Goal: Task Accomplishment & Management: Manage account settings

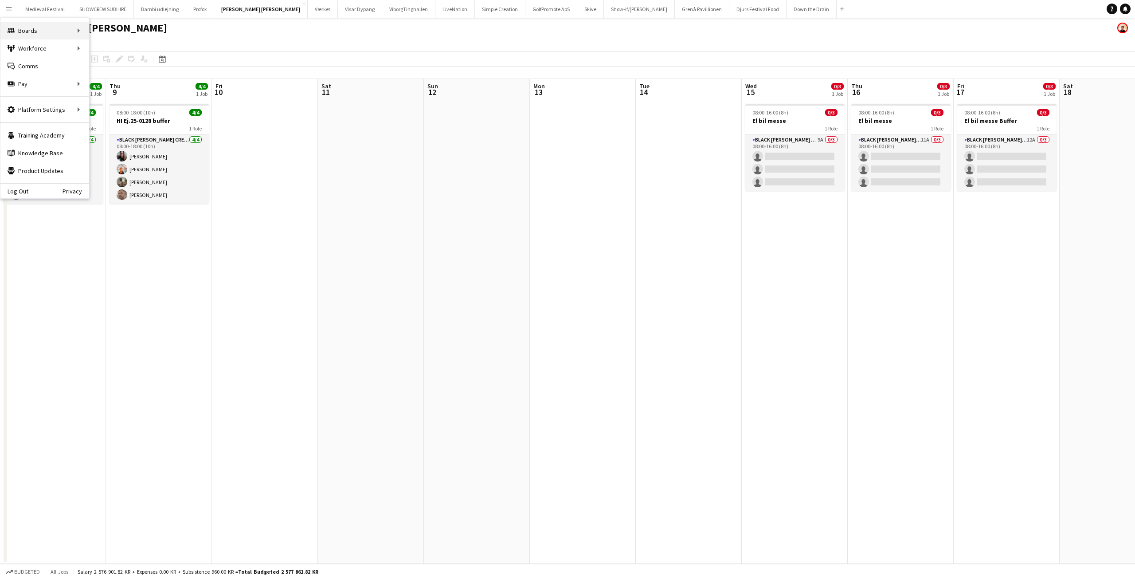
scroll to position [0, 305]
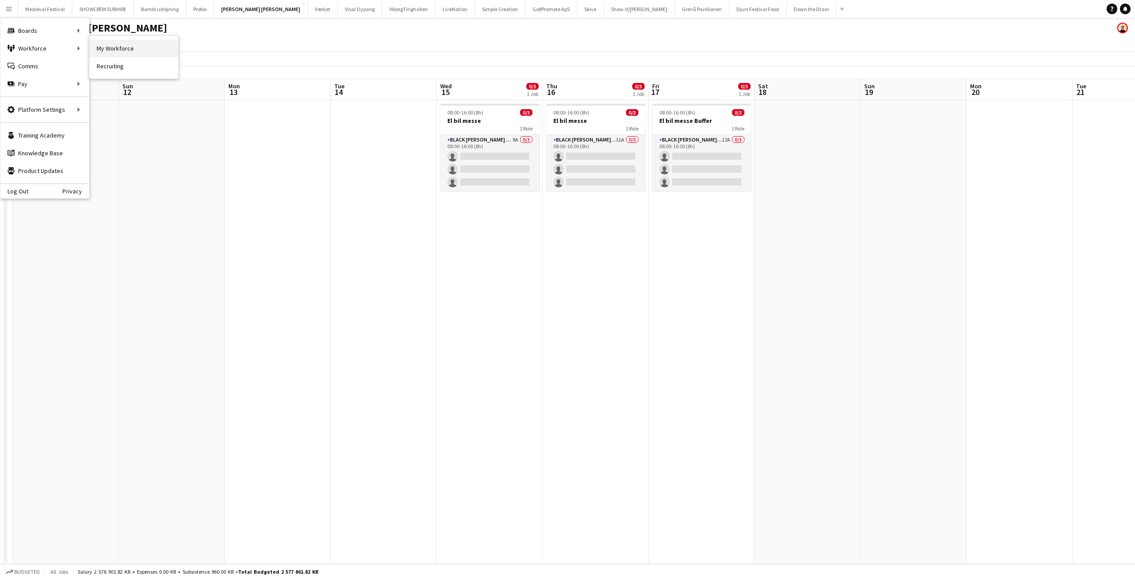
click at [119, 49] on link "My Workforce" at bounding box center [134, 48] width 89 height 18
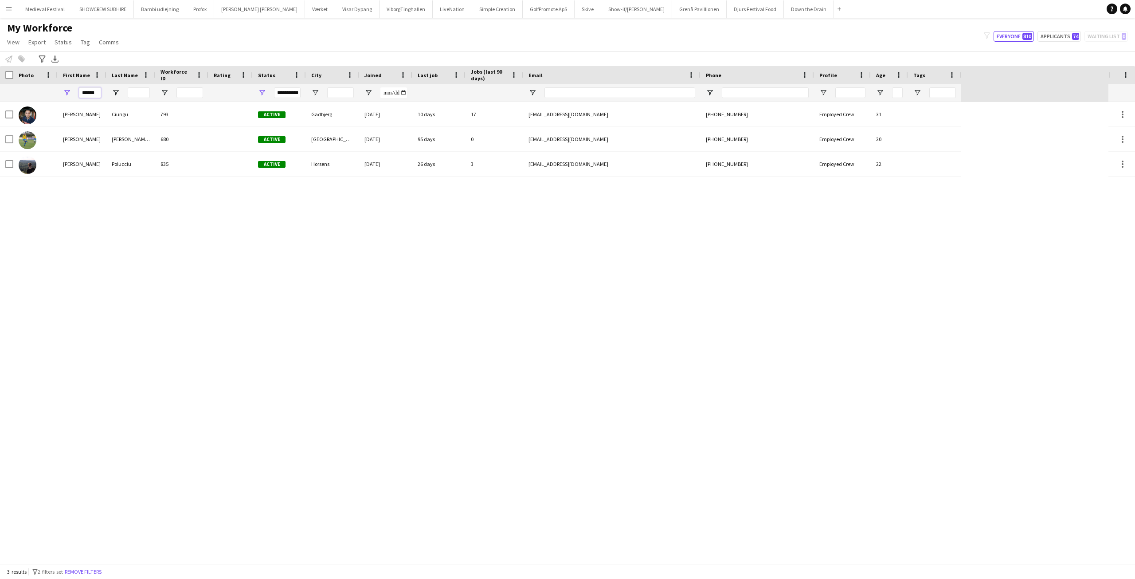
drag, startPoint x: 100, startPoint y: 93, endPoint x: 11, endPoint y: 91, distance: 89.1
click at [11, 91] on div "**********" at bounding box center [480, 93] width 961 height 18
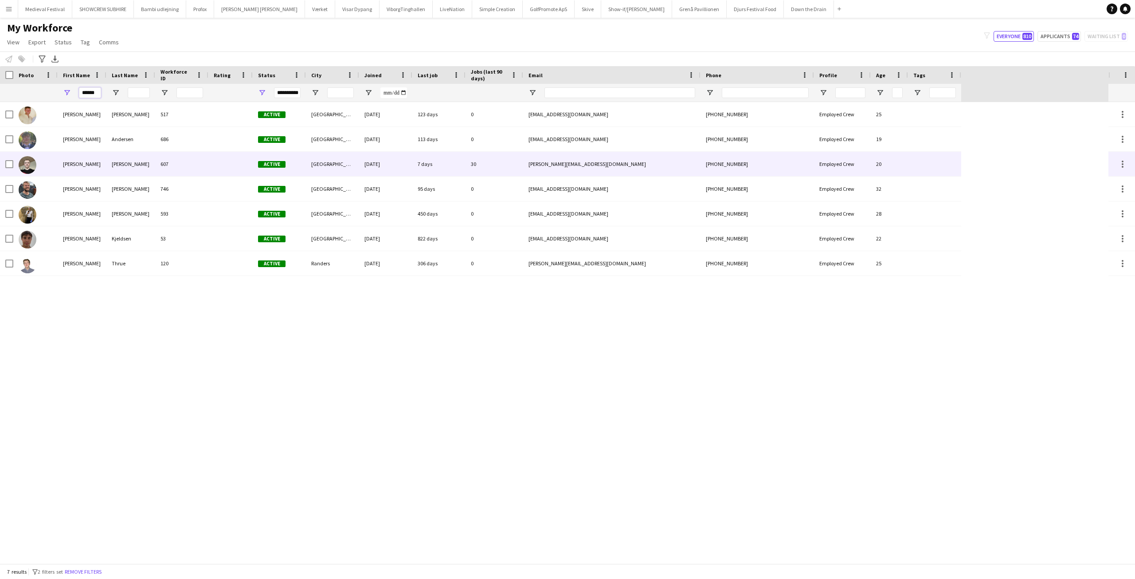
type input "******"
click at [90, 164] on div "Nicolai" at bounding box center [82, 164] width 49 height 24
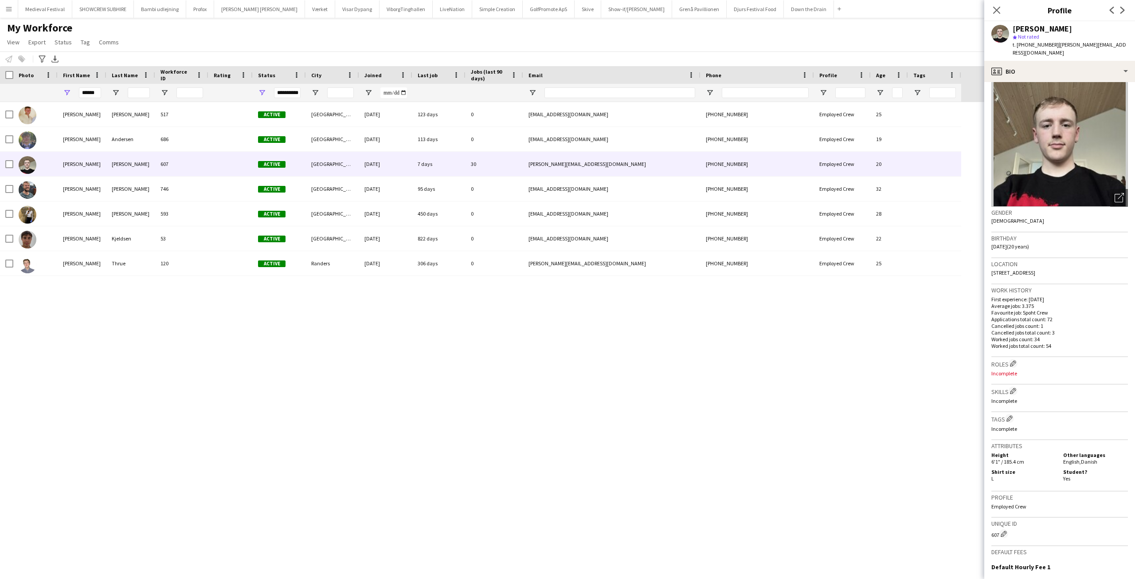
scroll to position [131, 0]
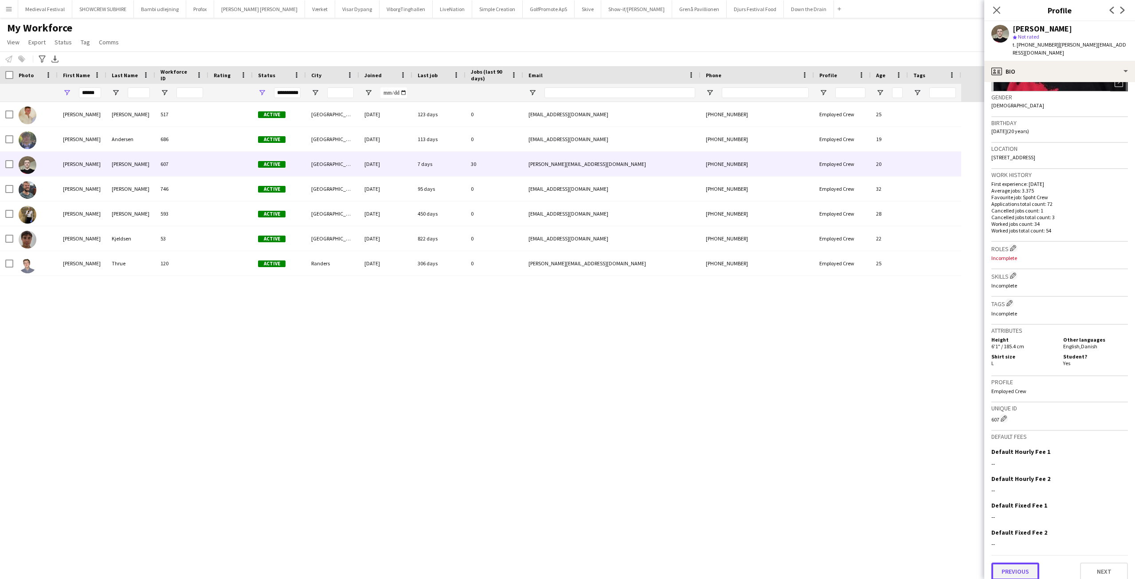
click at [1020, 562] on button "Previous" at bounding box center [1015, 571] width 48 height 18
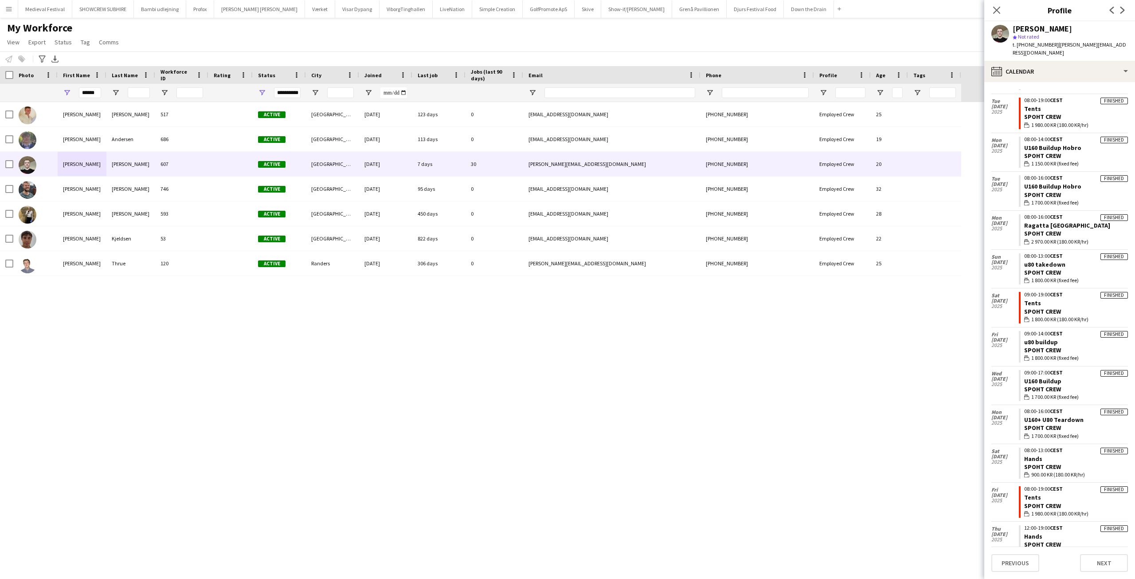
scroll to position [1077, 0]
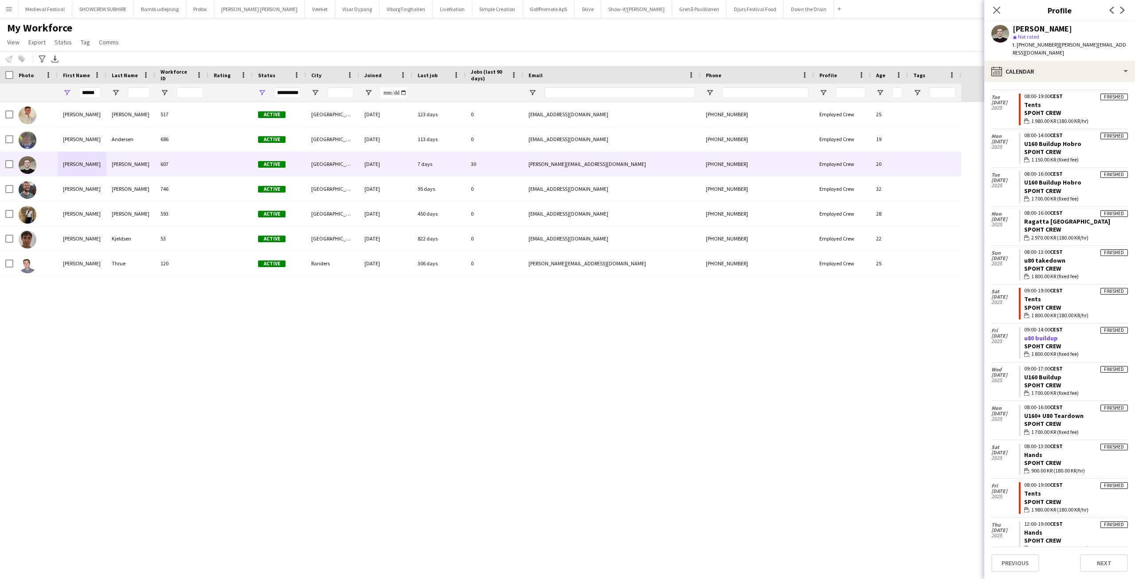
click at [1042, 334] on link "u80 buildup" at bounding box center [1041, 338] width 34 height 8
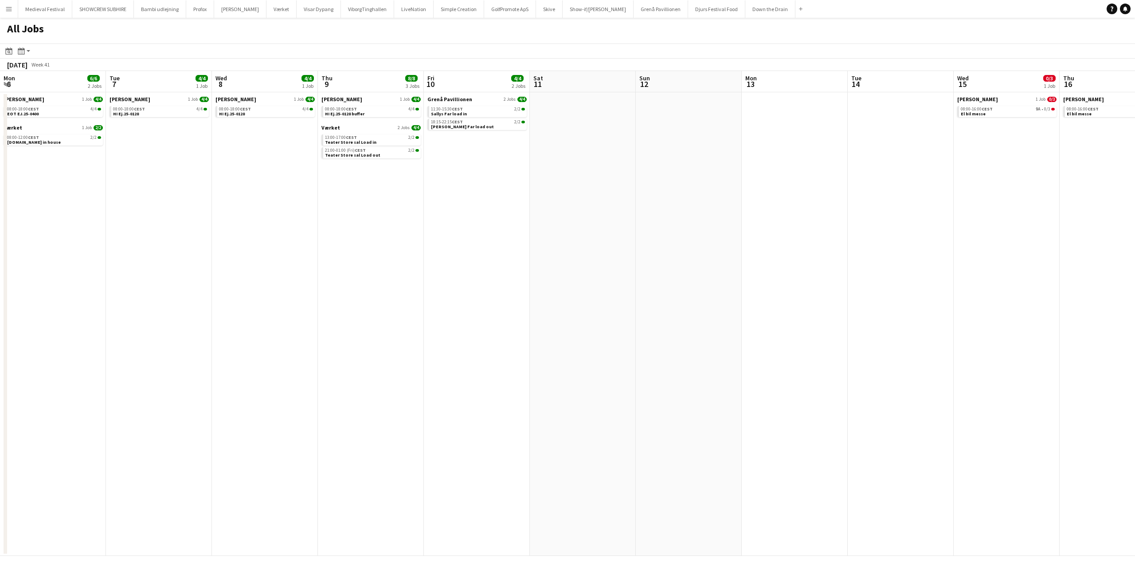
scroll to position [0, 289]
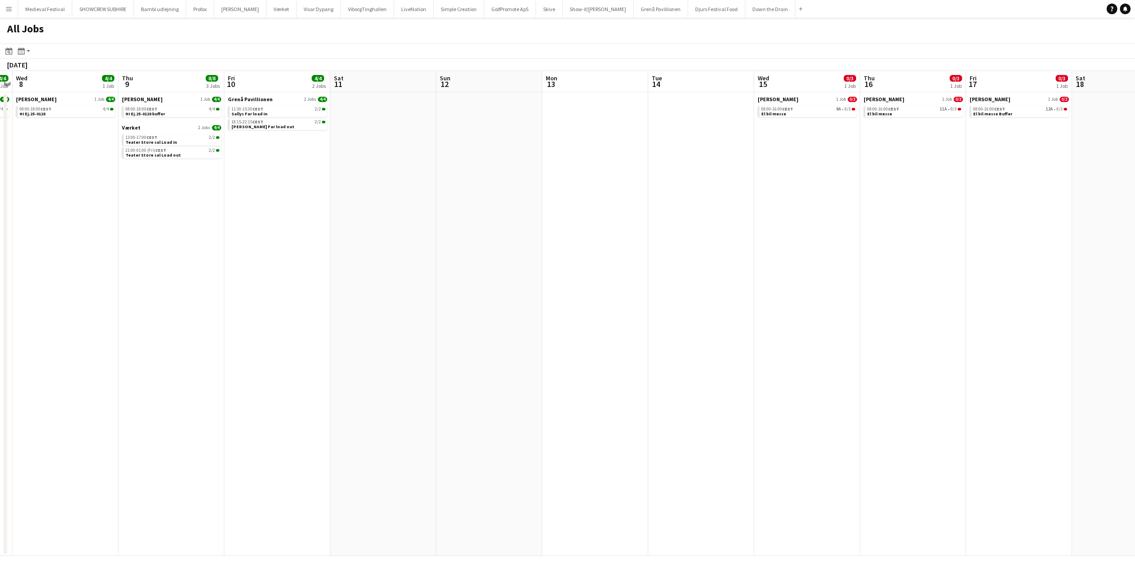
drag, startPoint x: 145, startPoint y: 217, endPoint x: 1072, endPoint y: 255, distance: 927.9
click at [1073, 254] on app-calendar-viewport "Mon 6 6/6 2 Jobs Tue 7 4/4 1 Job Wed 8 4/4 1 Job Thu 9 8/8 3 Jobs Fri 10 4/4 2 …" at bounding box center [567, 313] width 1135 height 485
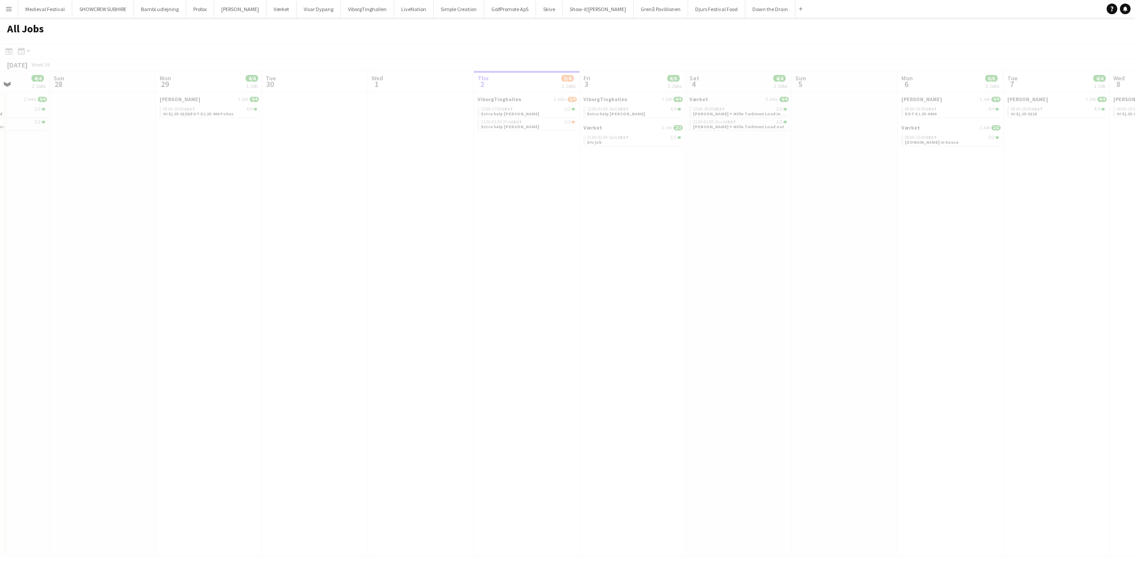
drag, startPoint x: 576, startPoint y: 276, endPoint x: 839, endPoint y: 271, distance: 262.5
click at [1026, 286] on app-all-jobs "All Jobs Date picker OCT 2025 OCT 2025 Monday M Tuesday T Wednesday W Thursday …" at bounding box center [567, 287] width 1135 height 538
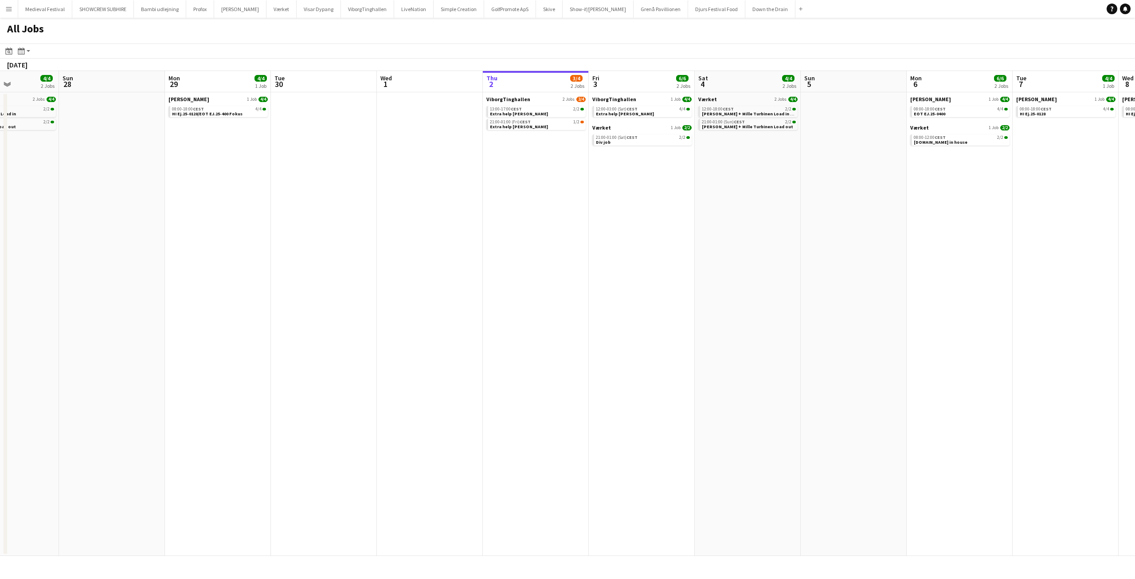
drag, startPoint x: 411, startPoint y: 258, endPoint x: 1088, endPoint y: 264, distance: 676.7
click at [1093, 264] on app-calendar-viewport "Thu 25 9/10 4 Jobs Fri 26 12/12 5 Jobs Sat 27 4/4 2 Jobs Sun 28 Mon 29 4/4 1 Jo…" at bounding box center [567, 313] width 1135 height 485
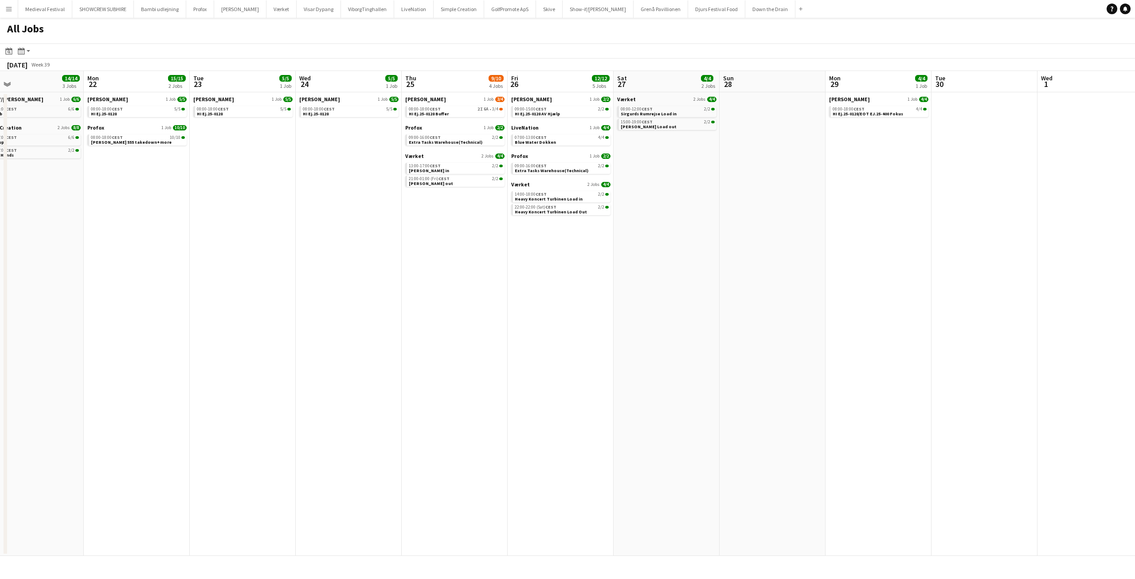
drag, startPoint x: 451, startPoint y: 262, endPoint x: 965, endPoint y: 262, distance: 513.5
click at [965, 262] on app-calendar-viewport "Fri 19 32/32 6 Jobs Sat 20 8/8 5 Jobs Sun 21 14/14 3 Jobs Mon 22 15/15 2 Jobs T…" at bounding box center [567, 313] width 1135 height 485
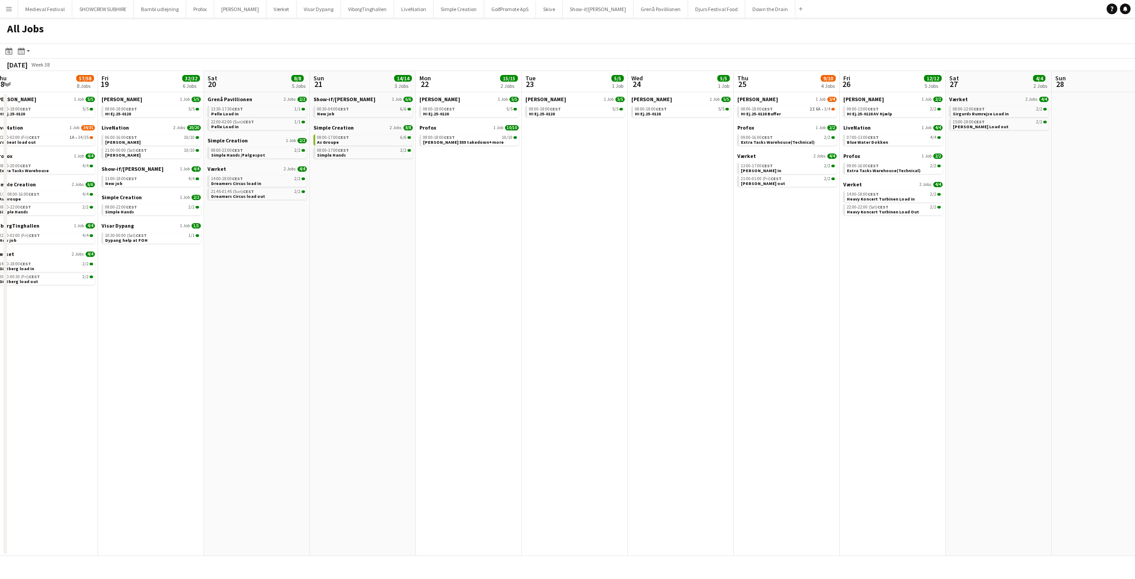
scroll to position [0, 373]
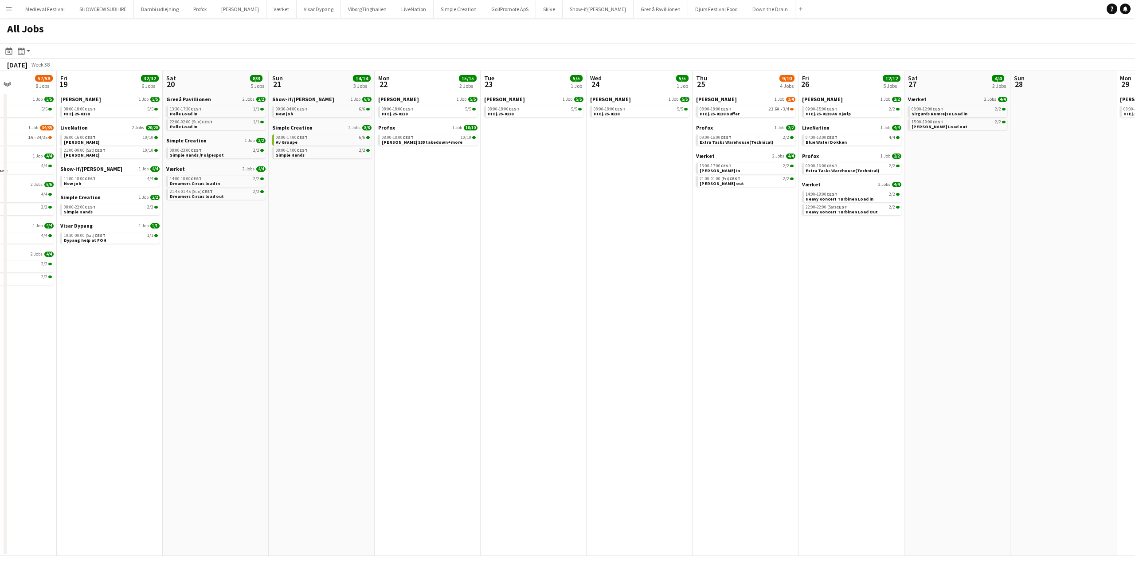
drag, startPoint x: 897, startPoint y: 251, endPoint x: 482, endPoint y: 265, distance: 415.2
click at [497, 266] on app-calendar-viewport "Mon 15 7/7 4 Jobs Tue 16 46/50 3 Jobs Wed 17 16/16 4 Jobs Thu 18 57/58 8 Jobs F…" at bounding box center [567, 313] width 1135 height 485
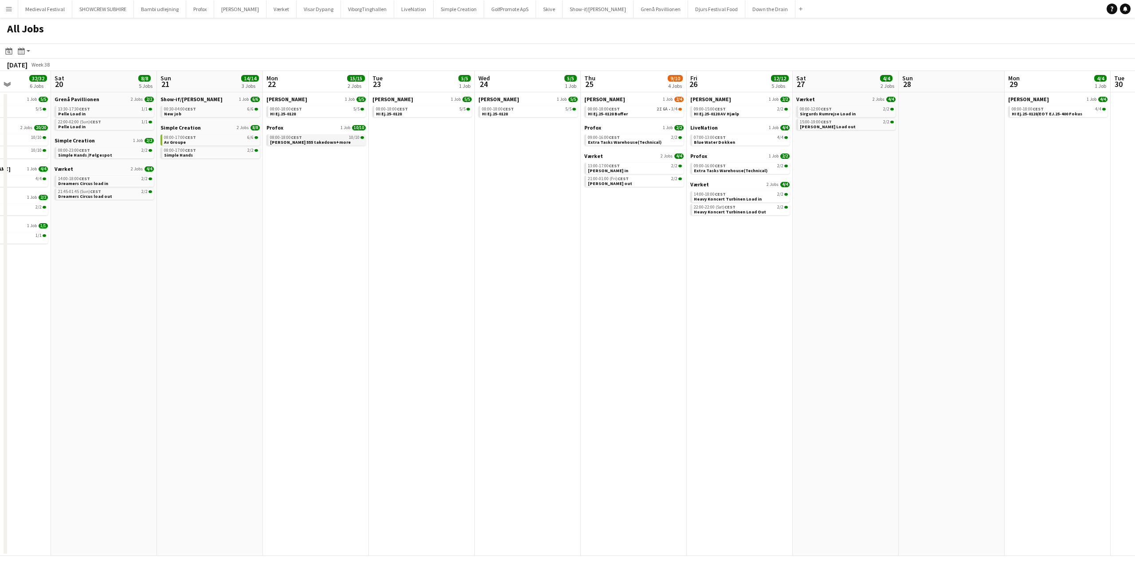
click at [325, 141] on link "08:00-18:00 CEST 10/10 Sam 555 takedown+more" at bounding box center [317, 139] width 94 height 10
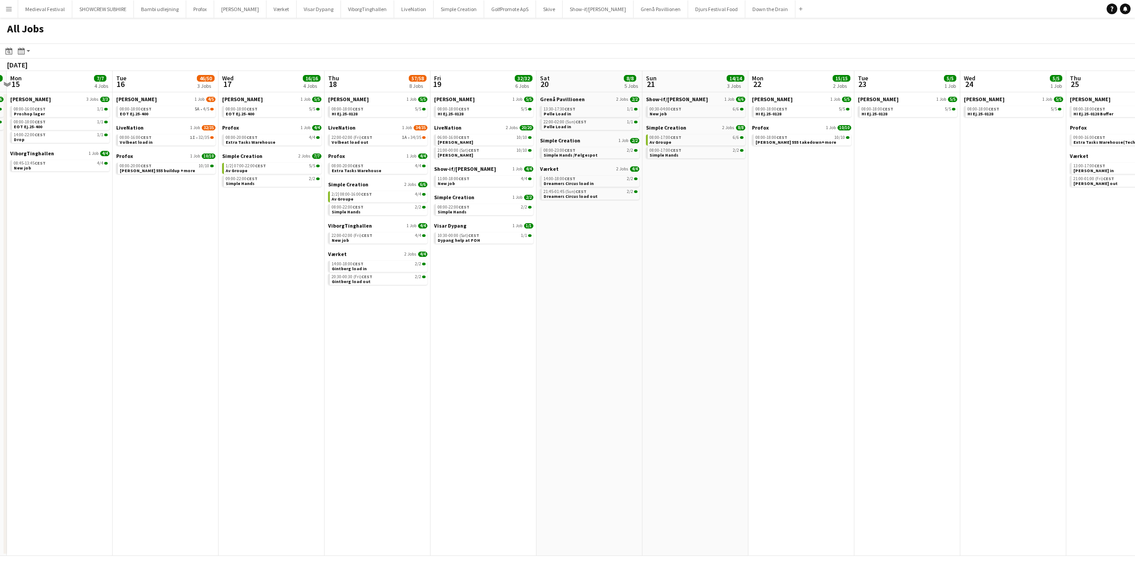
drag, startPoint x: 380, startPoint y: 179, endPoint x: 842, endPoint y: 183, distance: 462.0
click at [850, 183] on app-calendar-viewport "Sat 13 5/5 2 Jobs Sun 14 16/16 2 Jobs Mon 15 7/7 4 Jobs Tue 16 46/50 3 Jobs Wed…" at bounding box center [567, 313] width 1135 height 485
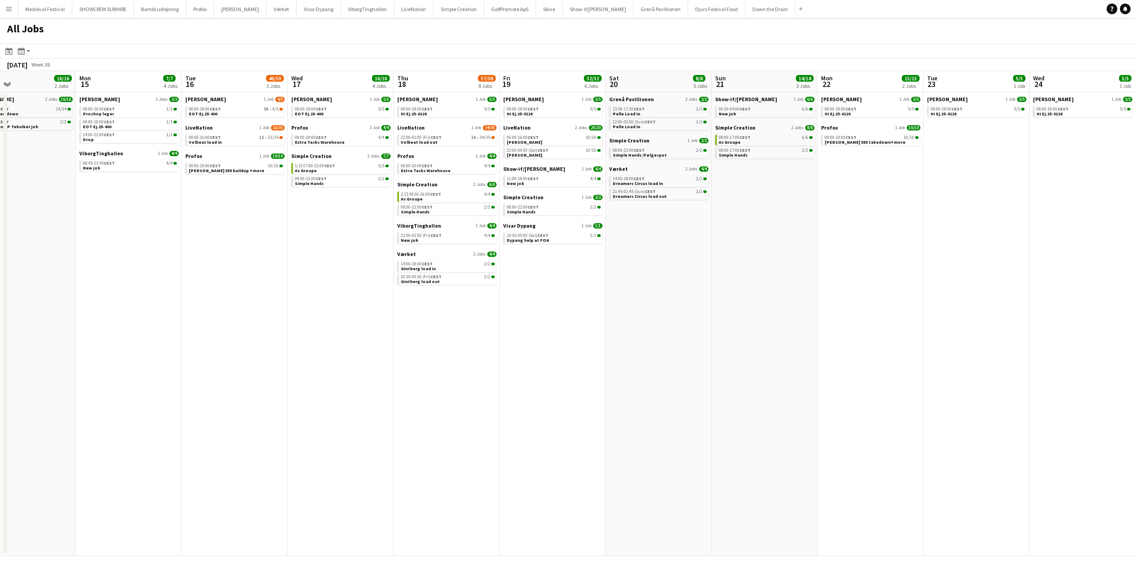
drag, startPoint x: 195, startPoint y: 228, endPoint x: 830, endPoint y: 273, distance: 636.1
click at [900, 282] on app-calendar-viewport "Fri 12 12/12 4 Jobs Sat 13 5/5 2 Jobs Sun 14 16/16 2 Jobs Mon 15 7/7 4 Jobs Tue…" at bounding box center [567, 313] width 1135 height 485
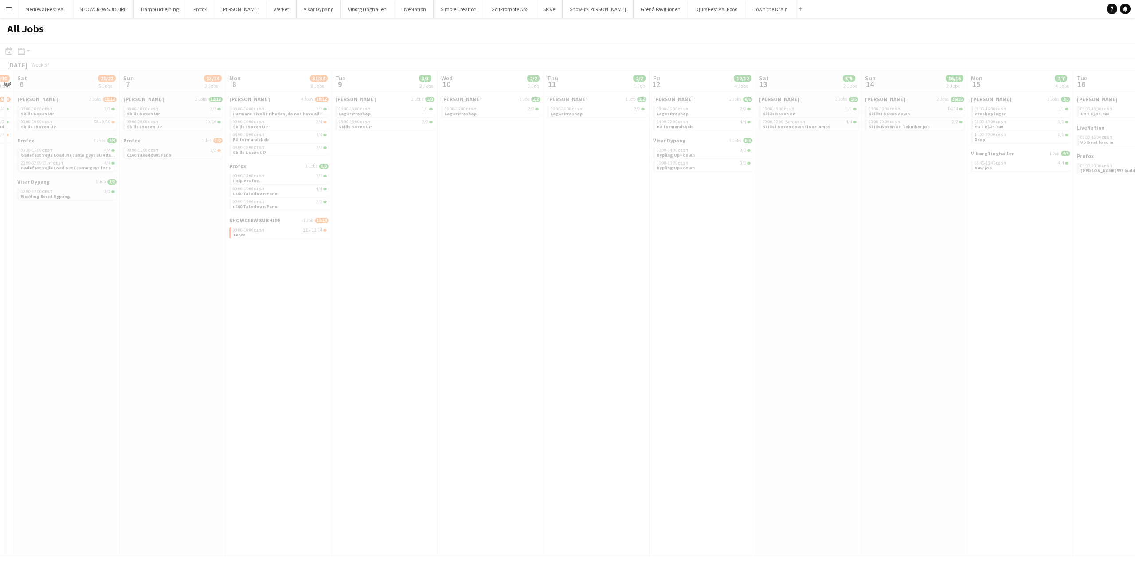
drag, startPoint x: 208, startPoint y: 228, endPoint x: 482, endPoint y: 254, distance: 276.2
click at [807, 245] on app-calendar-viewport "Wed 3 Thu 4 Fri 5 9/10 3 Jobs Sat 6 21/22 5 Jobs Sun 7 13/14 3 Jobs Mon 8 31/34…" at bounding box center [567, 313] width 1135 height 485
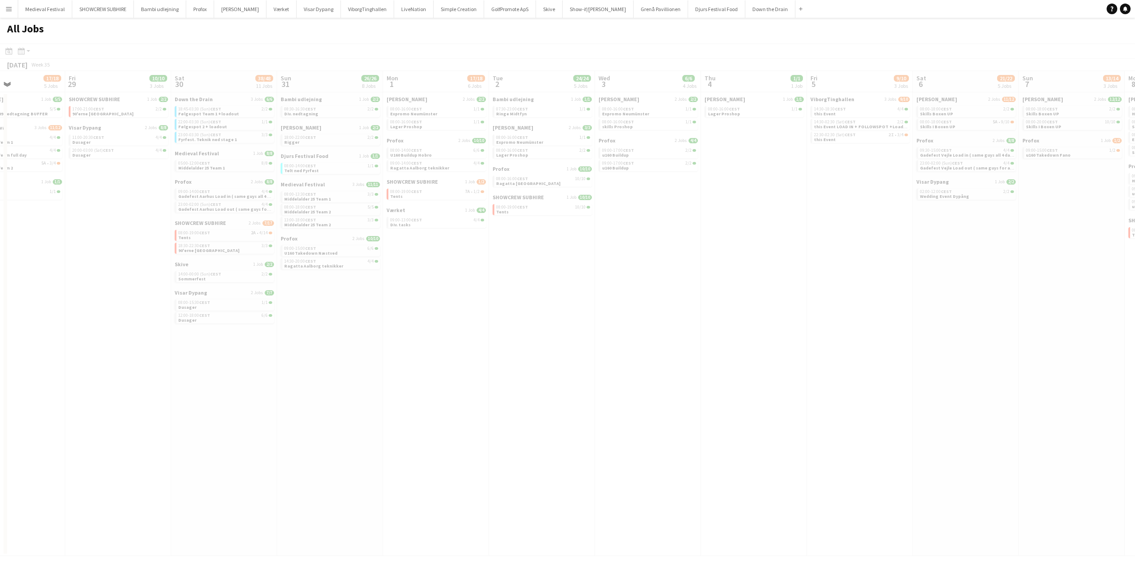
drag, startPoint x: 265, startPoint y: 263, endPoint x: 412, endPoint y: 257, distance: 147.4
click at [830, 276] on app-all-jobs "All Jobs Date picker OCT 2025 OCT 2025 Monday M Tuesday T Wednesday W Thursday …" at bounding box center [567, 287] width 1135 height 538
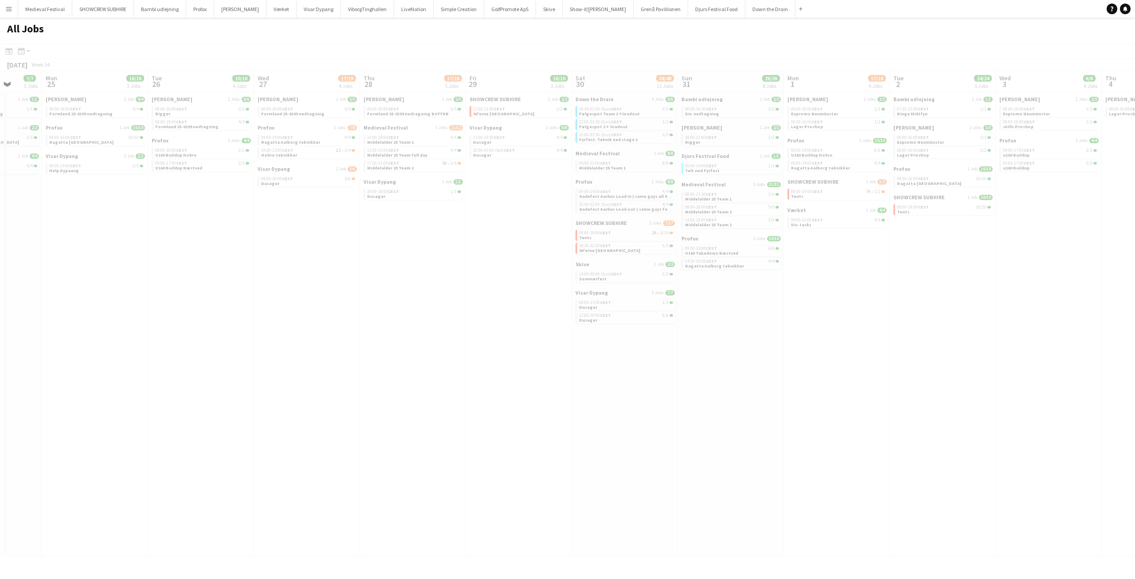
drag, startPoint x: 239, startPoint y: 242, endPoint x: 640, endPoint y: 265, distance: 401.5
click at [711, 265] on app-all-jobs "All Jobs Date picker OCT 2025 OCT 2025 Monday M Tuesday T Wednesday W Thursday …" at bounding box center [567, 287] width 1135 height 538
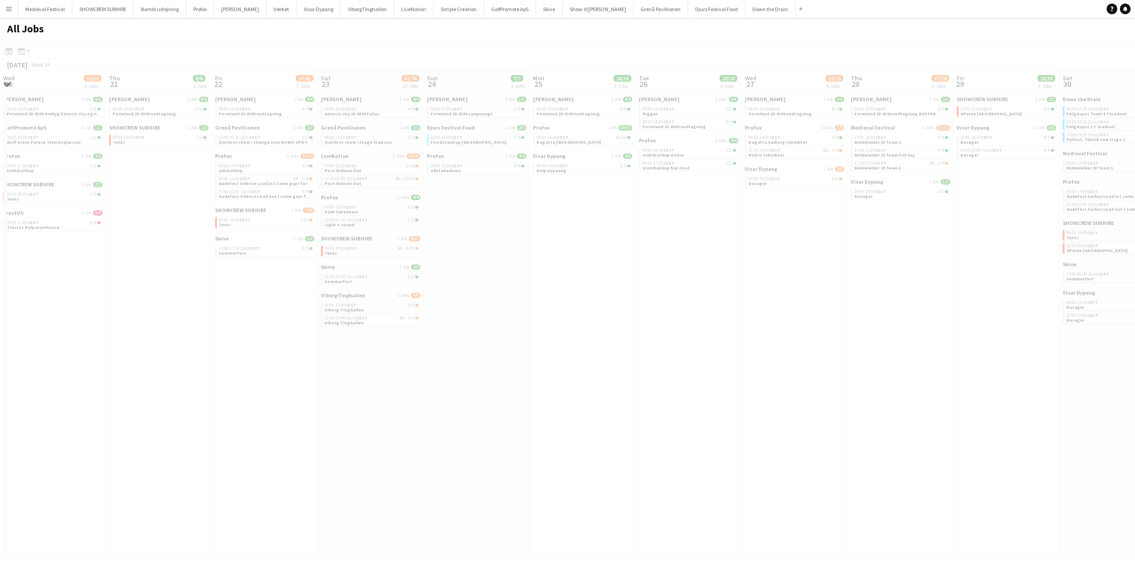
drag, startPoint x: 176, startPoint y: 227, endPoint x: 556, endPoint y: 257, distance: 380.3
click at [627, 250] on app-all-jobs "All Jobs Date picker OCT 2025 OCT 2025 Monday M Tuesday T Wednesday W Thursday …" at bounding box center [567, 287] width 1135 height 538
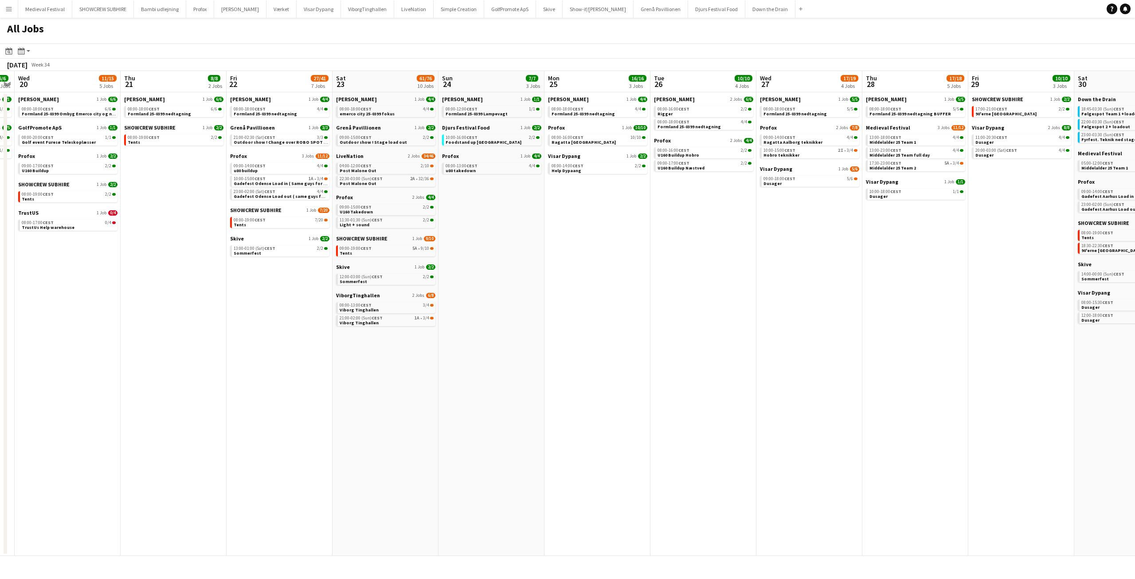
scroll to position [0, 276]
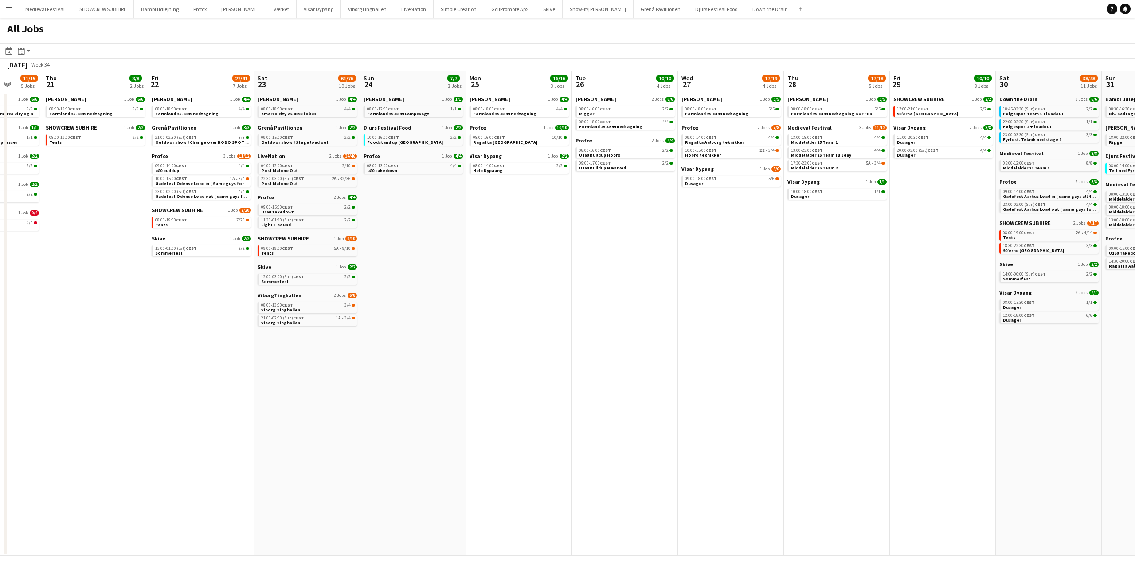
drag, startPoint x: 415, startPoint y: 233, endPoint x: 623, endPoint y: 235, distance: 207.5
click at [623, 235] on app-calendar-viewport "Mon 18 14/14 4 Jobs Tue 19 6/6 3 Jobs Wed 20 11/15 5 Jobs Thu 21 8/8 2 Jobs Fri…" at bounding box center [567, 313] width 1135 height 485
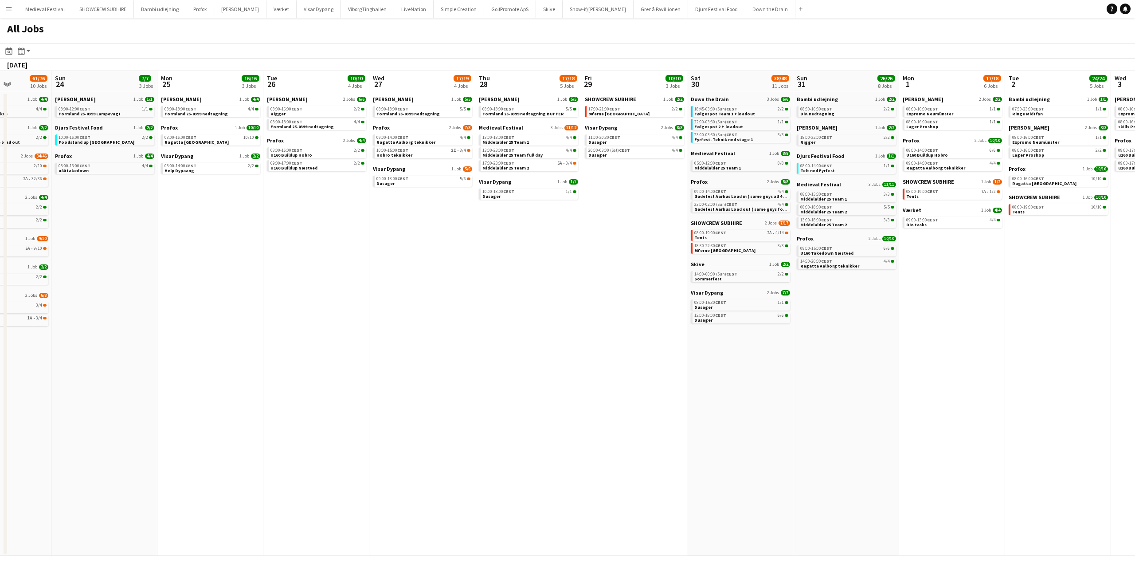
drag, startPoint x: 716, startPoint y: 245, endPoint x: 254, endPoint y: 231, distance: 462.7
click at [121, 233] on app-calendar-viewport "Wed 20 11/15 5 Jobs Thu 21 8/8 2 Jobs Fri 22 27/41 7 Jobs Sat 23 61/76 10 Jobs …" at bounding box center [567, 313] width 1135 height 485
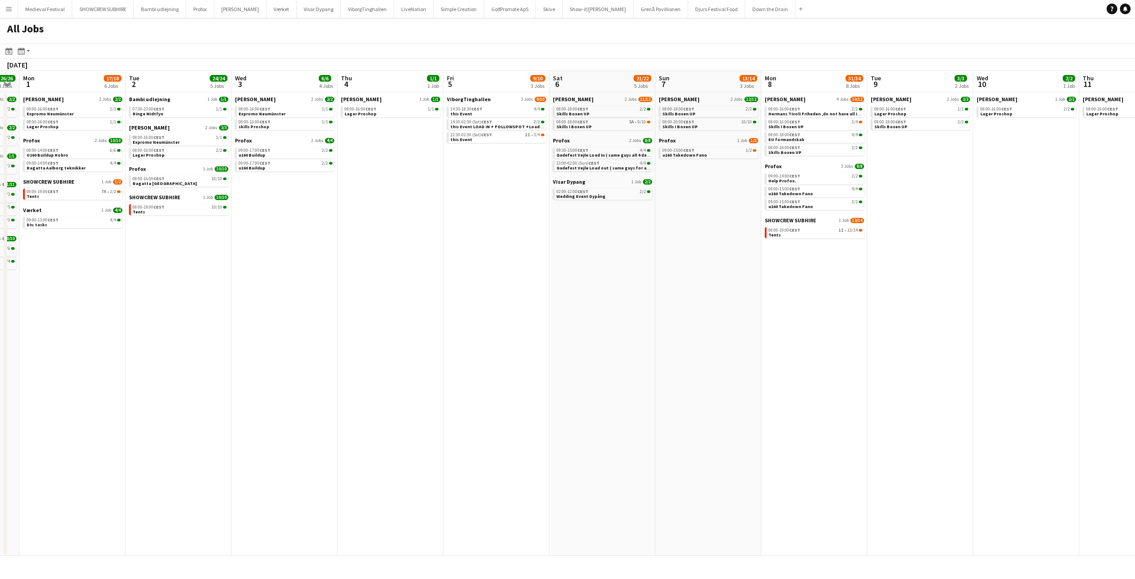
drag, startPoint x: 883, startPoint y: 292, endPoint x: 219, endPoint y: 261, distance: 664.5
click at [194, 264] on app-calendar-viewport "Fri 29 10/10 3 Jobs Sat 30 38/48 11 Jobs Sun 31 26/26 8 Jobs Mon 1 17/18 6 Jobs…" at bounding box center [567, 313] width 1135 height 485
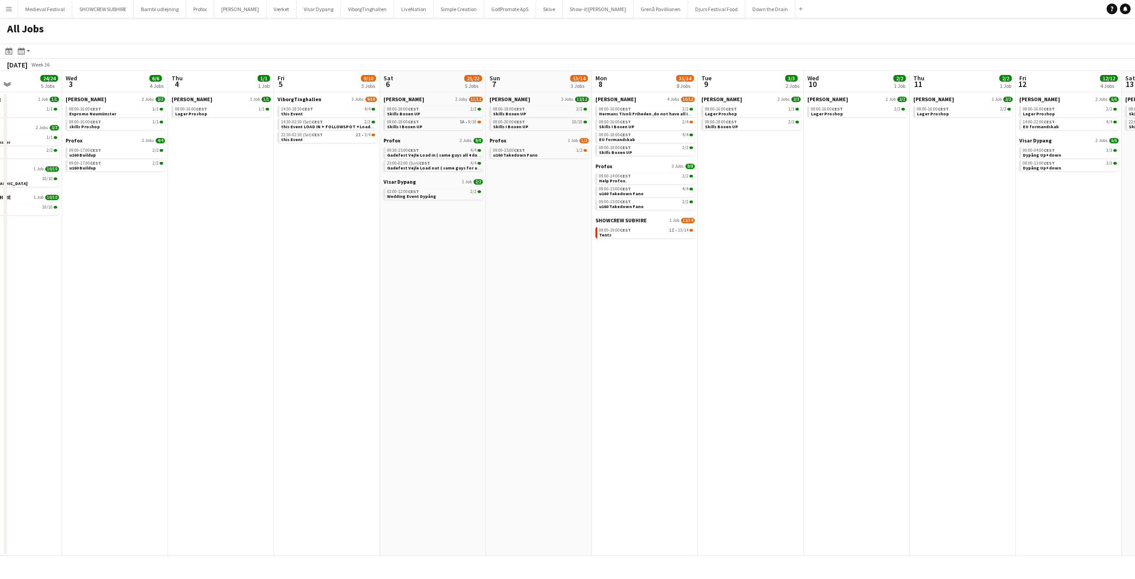
drag, startPoint x: 617, startPoint y: 248, endPoint x: 125, endPoint y: 274, distance: 493.3
click at [95, 277] on app-calendar-viewport "Sat 30 38/48 11 Jobs Sun 31 26/26 8 Jobs Mon 1 17/18 6 Jobs Tue 2 24/24 5 Jobs …" at bounding box center [567, 313] width 1135 height 485
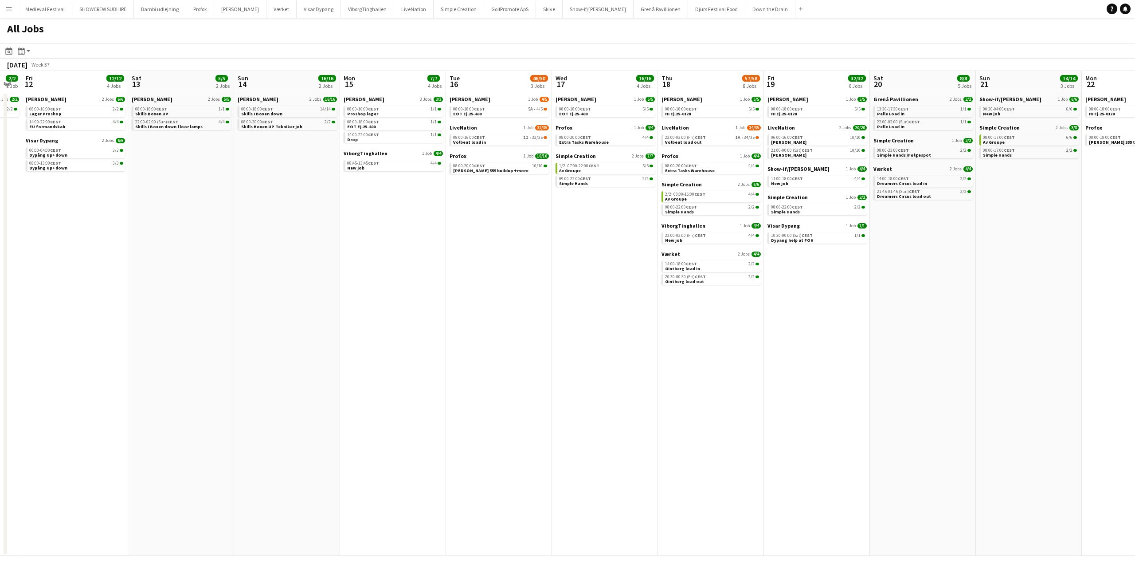
drag, startPoint x: 583, startPoint y: 263, endPoint x: 310, endPoint y: 279, distance: 272.7
click at [336, 286] on app-calendar-viewport "Tue 9 3/3 2 Jobs Wed 10 2/2 1 Job Thu 11 2/2 1 Job Fri 12 12/12 4 Jobs Sat 13 5…" at bounding box center [567, 313] width 1135 height 485
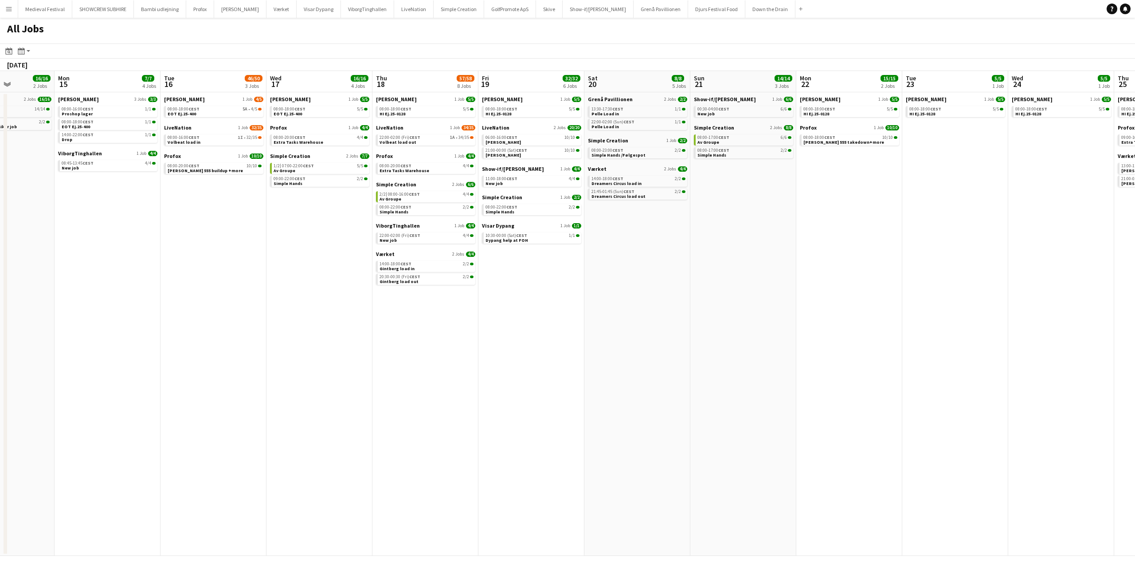
drag, startPoint x: 621, startPoint y: 297, endPoint x: 250, endPoint y: 299, distance: 371.1
click at [254, 302] on app-calendar-viewport "Thu 11 2/2 1 Job Fri 12 12/12 4 Jobs Sat 13 5/5 2 Jobs Sun 14 16/16 2 Jobs Mon …" at bounding box center [567, 313] width 1135 height 485
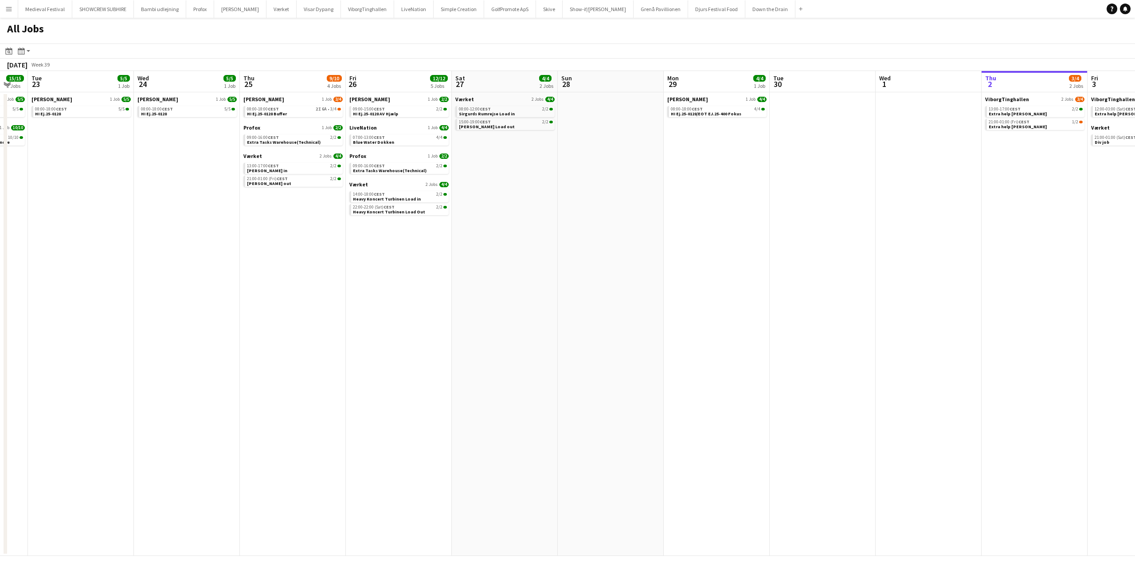
drag, startPoint x: 782, startPoint y: 302, endPoint x: 313, endPoint y: 305, distance: 468.2
click at [240, 315] on app-calendar-viewport "Sat 20 8/8 5 Jobs Sun 21 14/14 3 Jobs Mon 22 15/15 2 Jobs Tue 23 5/5 1 Job Wed …" at bounding box center [567, 313] width 1135 height 485
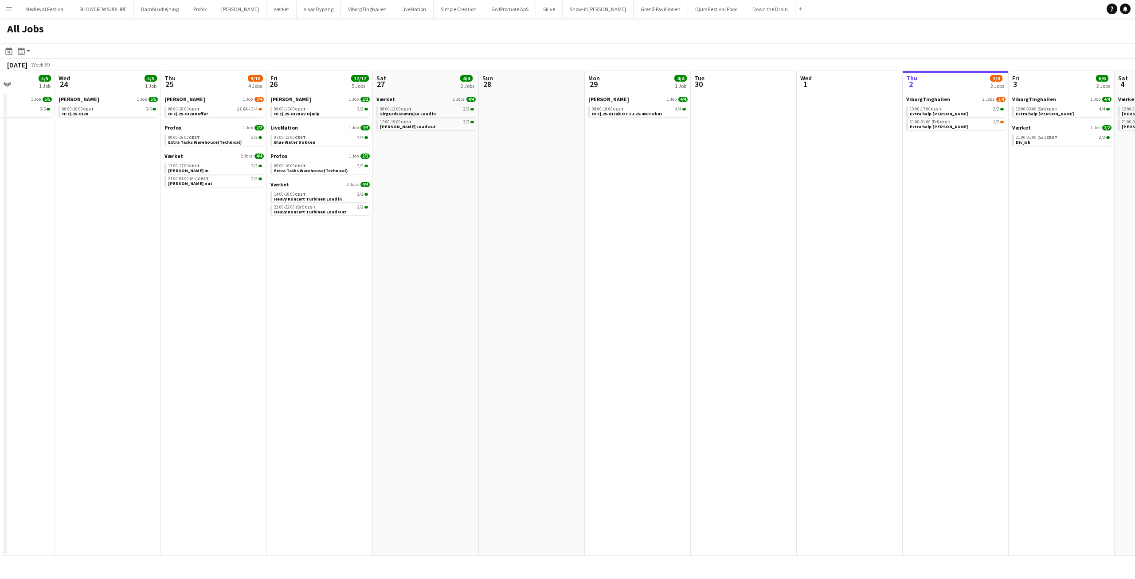
scroll to position [0, 297]
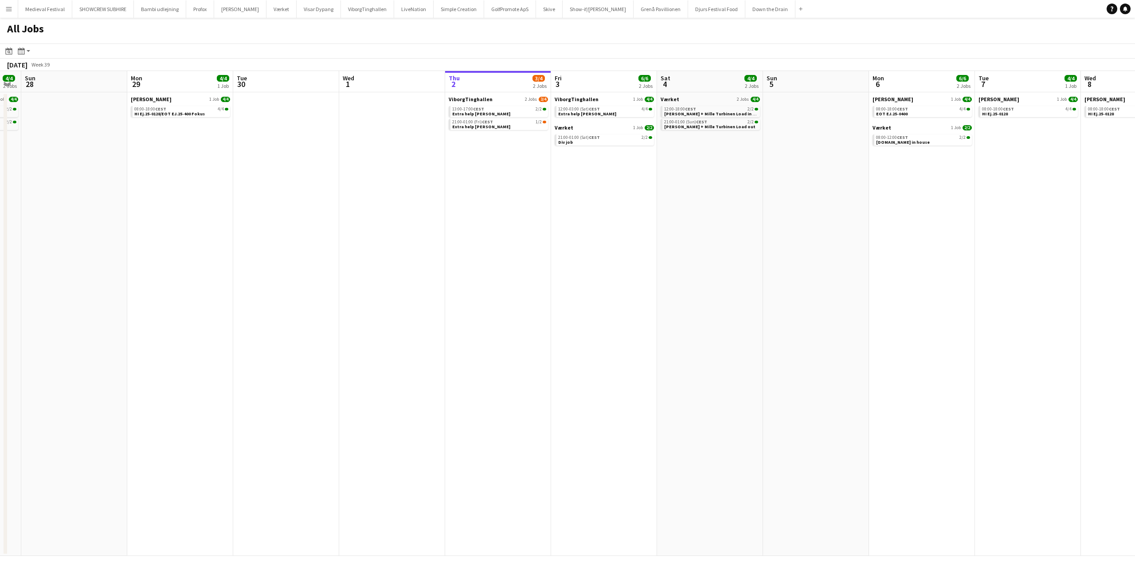
drag, startPoint x: 535, startPoint y: 270, endPoint x: 0, endPoint y: 297, distance: 535.8
click at [0, 307] on app-calendar-viewport "Thu 25 9/10 4 Jobs Fri 26 12/12 5 Jobs Sat 27 4/4 2 Jobs Sun 28 Mon 29 4/4 1 Jo…" at bounding box center [567, 313] width 1135 height 485
click at [527, 125] on link "21:00-01:00 (Fri) CEST 1/2 Extra help Tinghallen" at bounding box center [499, 124] width 94 height 10
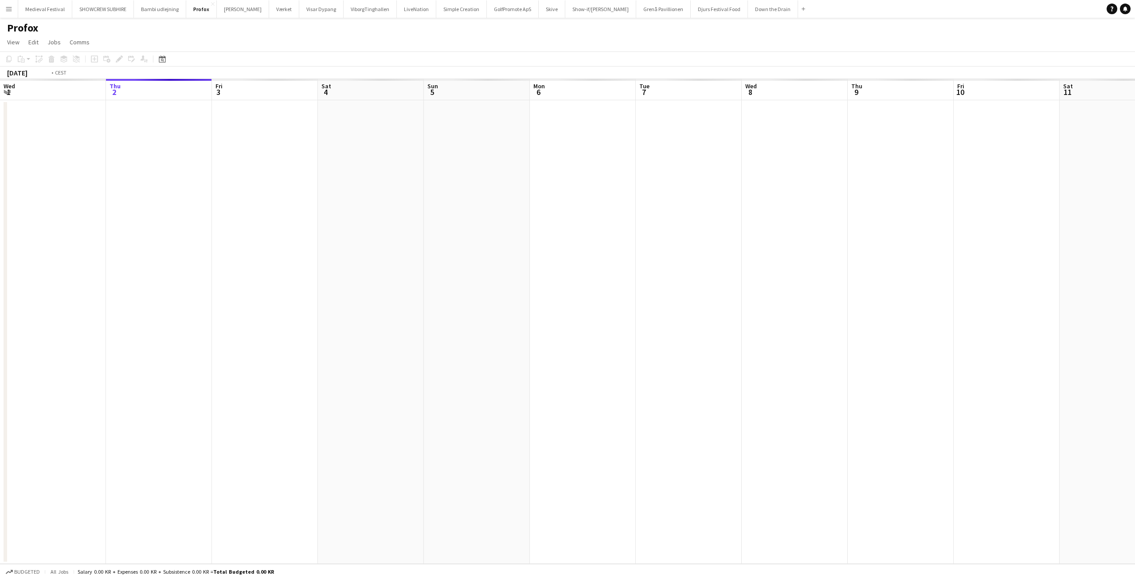
scroll to position [0, 305]
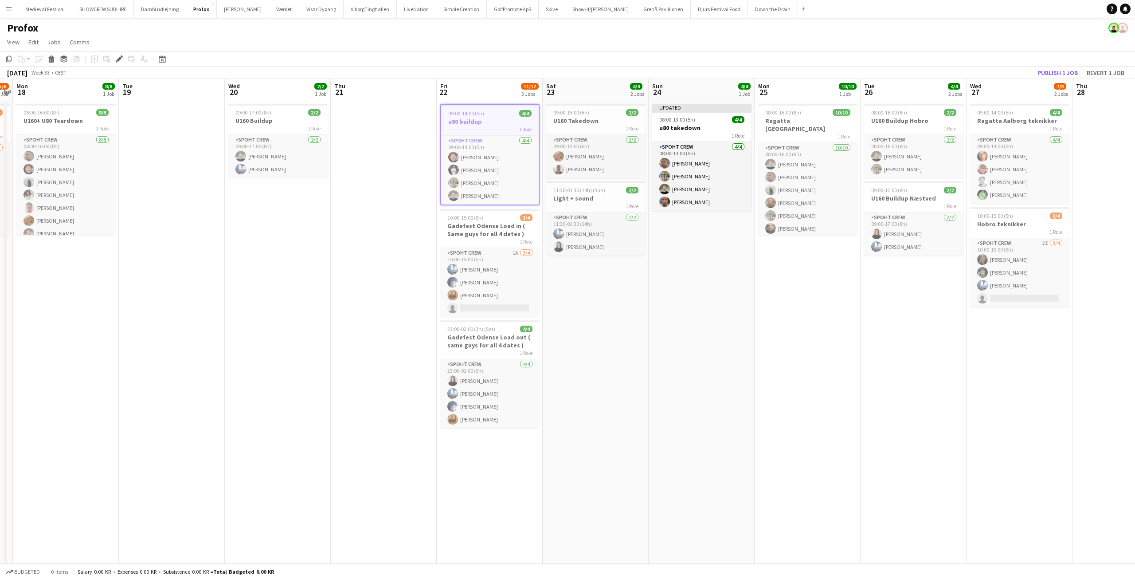
click at [474, 116] on span "09:00-14:00 (5h)" at bounding box center [466, 113] width 36 height 7
click at [474, 116] on app-job-card "09:00-14:00 (5h) 4/4 u80 buildup 1 Role Spoht Crew [DATE] 09:00-14:00 (5h) [PER…" at bounding box center [489, 154] width 99 height 100
click at [117, 59] on icon "Edit" at bounding box center [119, 58] width 7 height 7
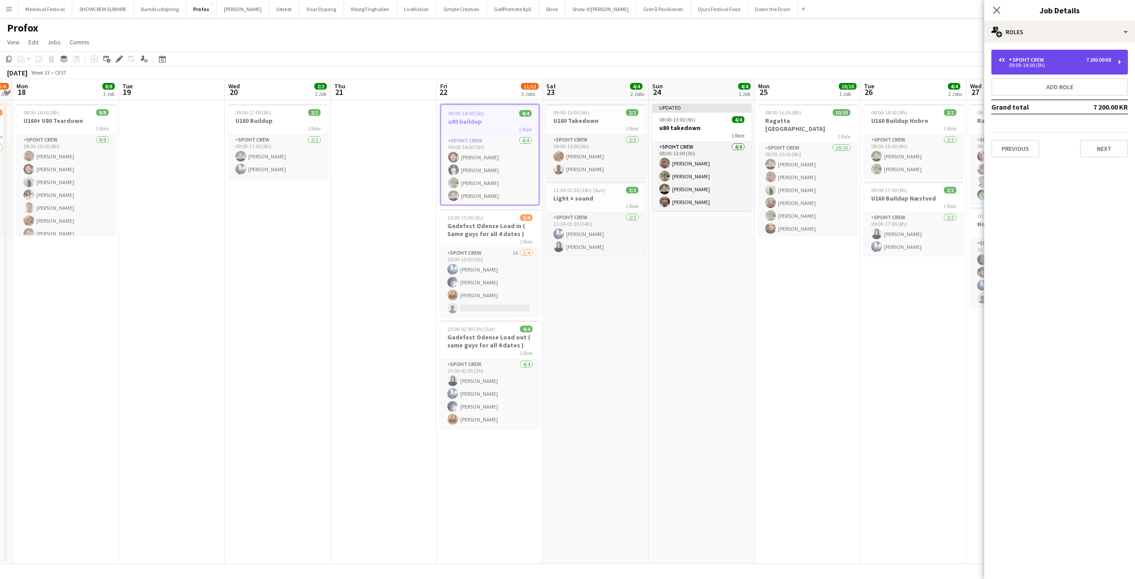
click at [1071, 59] on div "4 x Spoht Crew 7 200.00 KR" at bounding box center [1055, 60] width 113 height 6
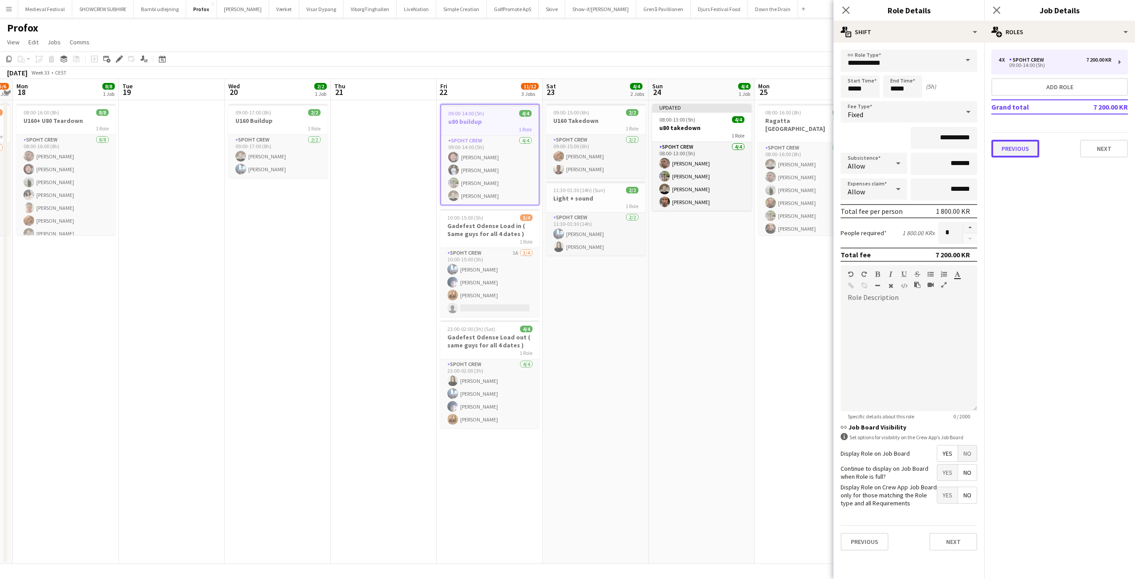
click at [1019, 147] on button "Previous" at bounding box center [1015, 149] width 48 height 18
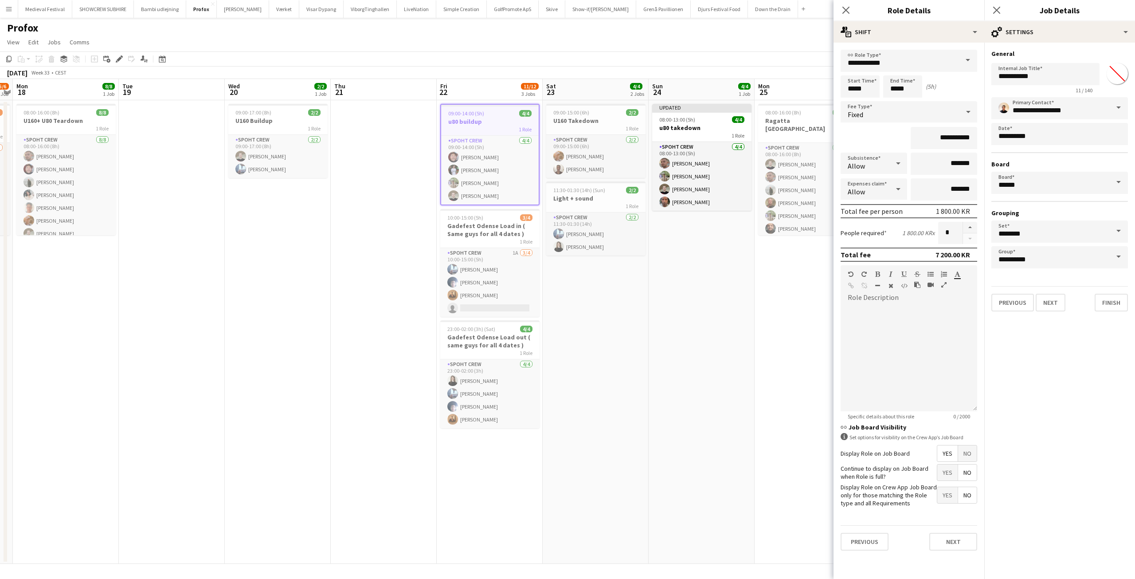
click at [627, 358] on app-date-cell "09:00-15:00 (6h) 2/2 U160 Takedown 1 Role Spoht Crew [DATE] 09:00-15:00 (6h) [P…" at bounding box center [596, 331] width 106 height 463
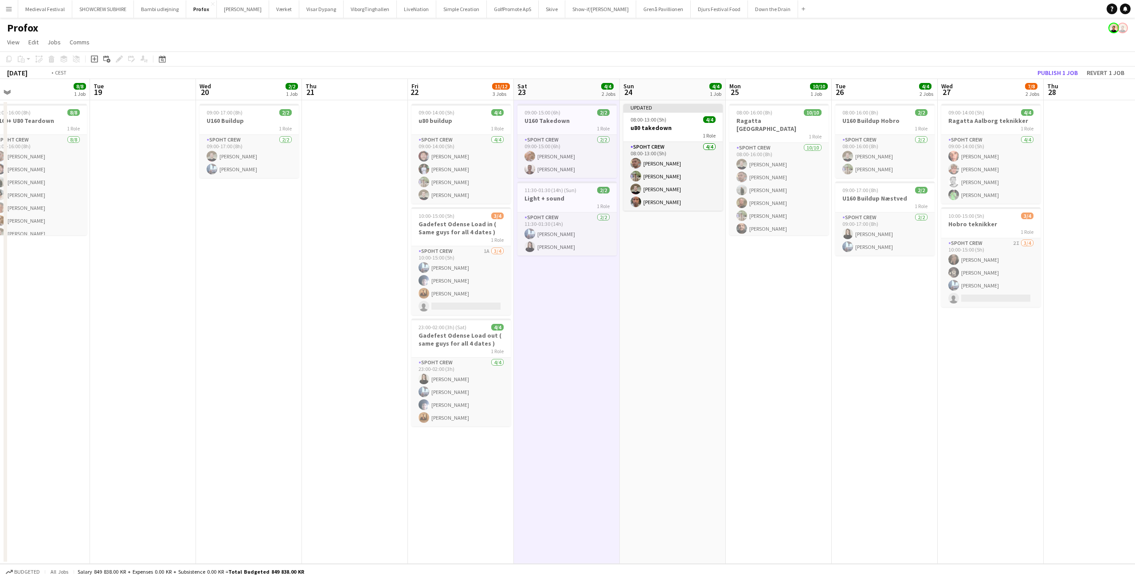
drag, startPoint x: 670, startPoint y: 274, endPoint x: 538, endPoint y: 278, distance: 131.3
click at [537, 278] on app-calendar-viewport "Fri 15 8/8 1 Job Sat 16 8/8 2 Jobs Sun 17 5/6 1 Job Mon 18 8/8 1 Job Tue 19 Wed…" at bounding box center [567, 321] width 1135 height 485
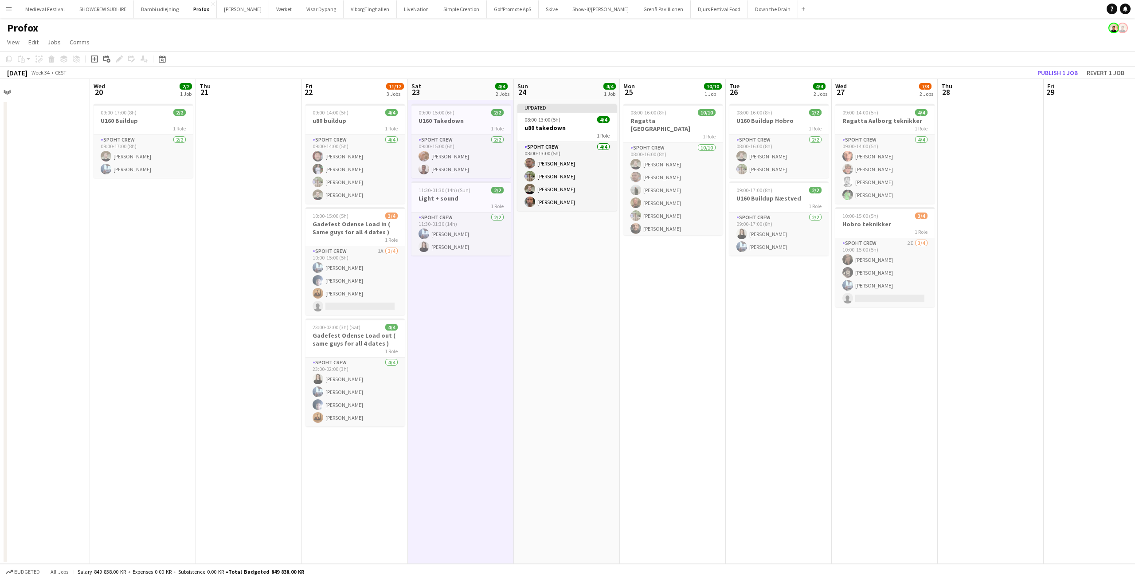
scroll to position [0, 333]
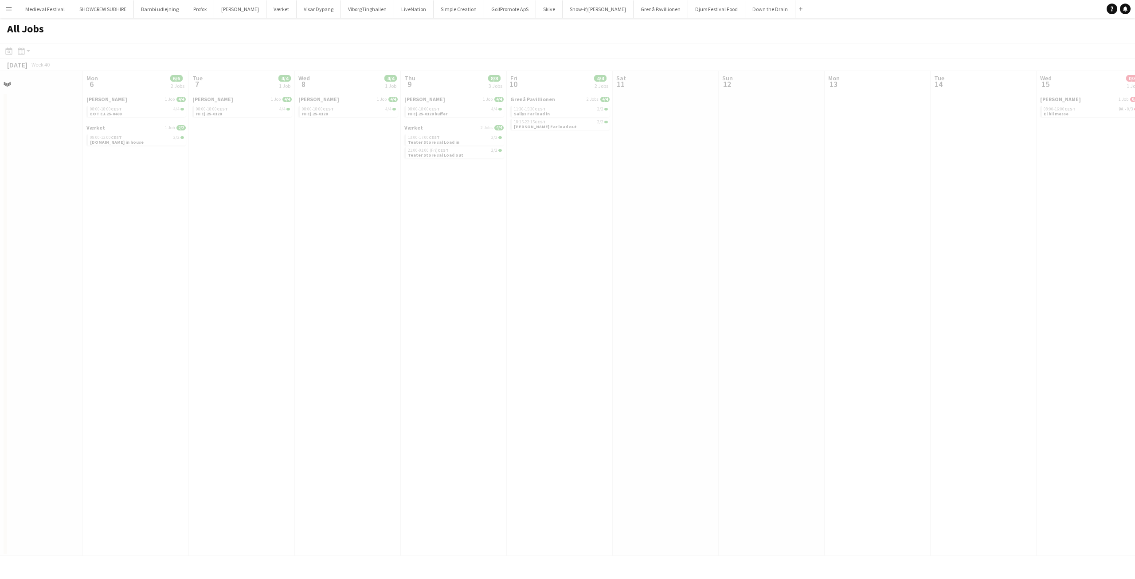
drag, startPoint x: 685, startPoint y: 205, endPoint x: 19, endPoint y: 239, distance: 666.4
click at [0, 236] on app-calendar-viewport "Fri 3 6/6 2 Jobs Sat 4 4/4 2 Jobs Sun 5 Mon 6 6/6 2 Jobs Tue 7 4/4 1 Job Wed 8 …" at bounding box center [567, 313] width 1135 height 485
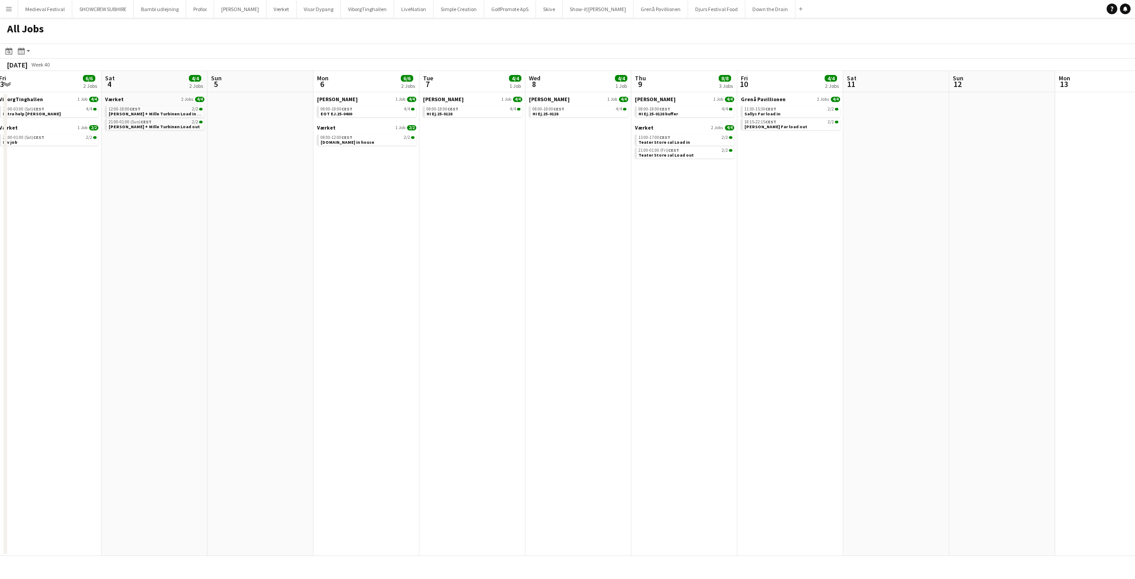
drag, startPoint x: 219, startPoint y: 251, endPoint x: 690, endPoint y: 268, distance: 471.2
click at [735, 264] on app-calendar-viewport "Wed 1 Thu 2 4/4 2 Jobs Fri 3 6/6 2 Jobs Sat 4 4/4 2 Jobs Sun 5 Mon 6 6/6 2 Jobs…" at bounding box center [567, 313] width 1135 height 485
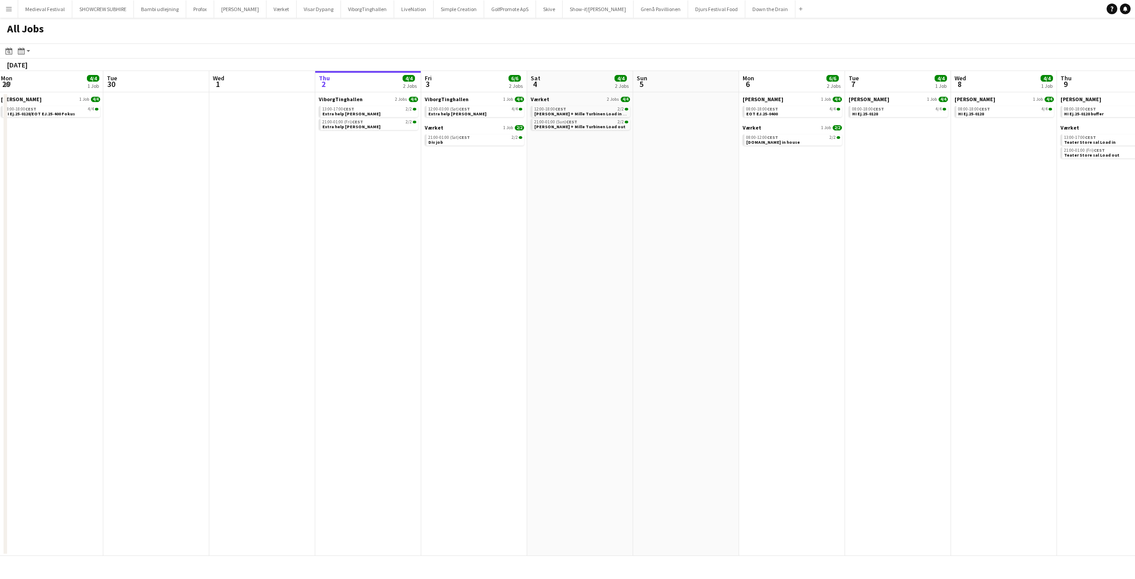
drag, startPoint x: 451, startPoint y: 238, endPoint x: 577, endPoint y: 250, distance: 126.1
click at [571, 250] on app-calendar-viewport "Sat 27 4/4 2 Jobs Sun 28 Mon 29 4/4 1 Job Tue 30 Wed 1 Thu 2 4/4 2 Jobs Fri 3 6…" at bounding box center [567, 313] width 1135 height 485
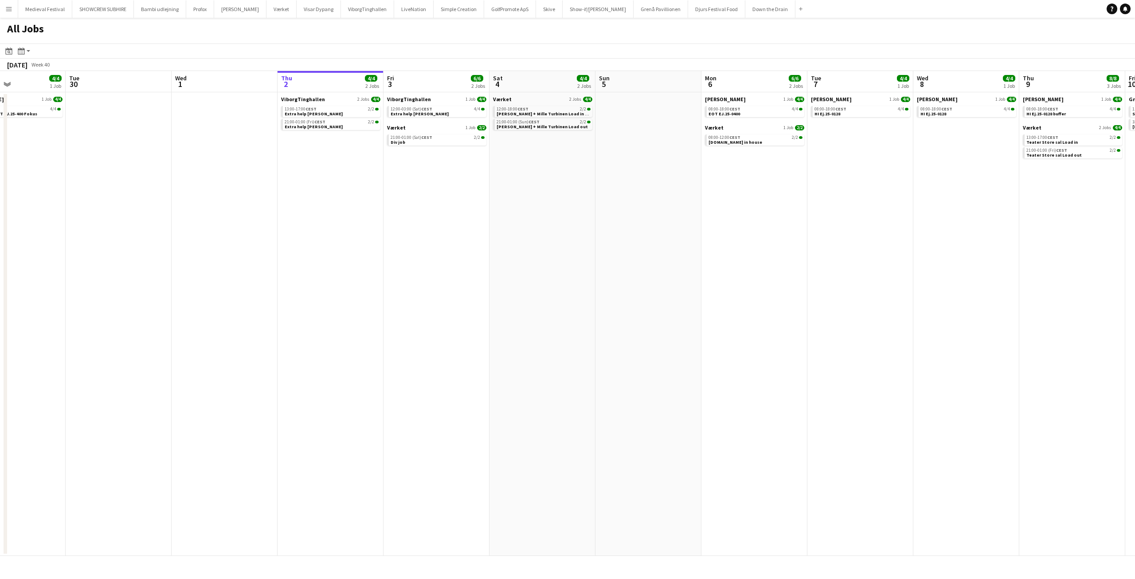
drag, startPoint x: 683, startPoint y: 191, endPoint x: 323, endPoint y: 212, distance: 360.6
click at [324, 212] on app-calendar-viewport "Fri 26 12/12 5 Jobs Sat 27 4/4 2 Jobs Sun 28 Mon 29 4/4 1 Job Tue 30 Wed 1 Thu …" at bounding box center [567, 313] width 1135 height 485
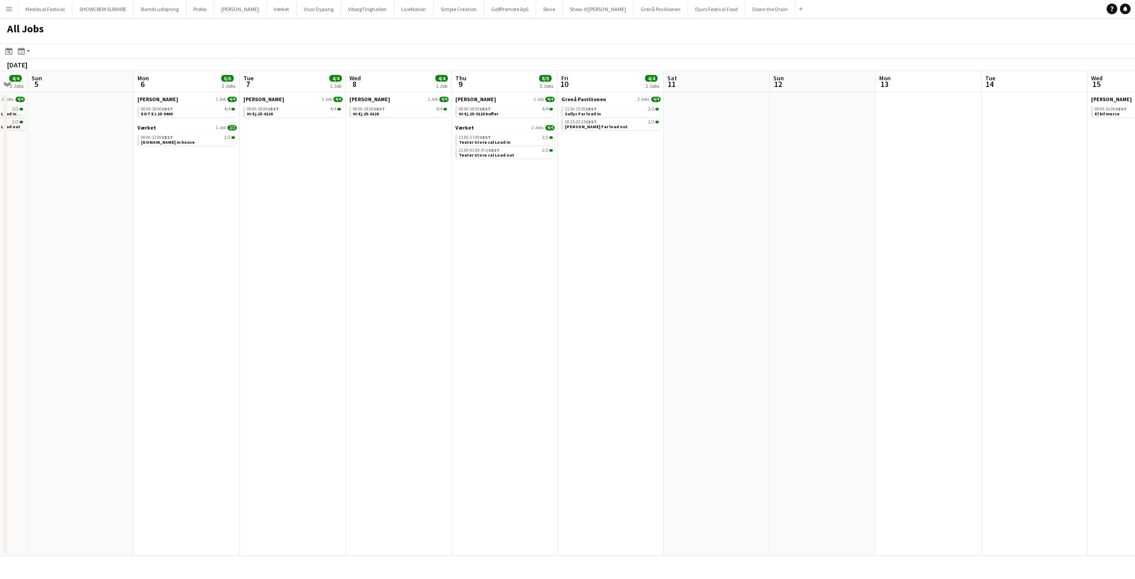
scroll to position [0, 309]
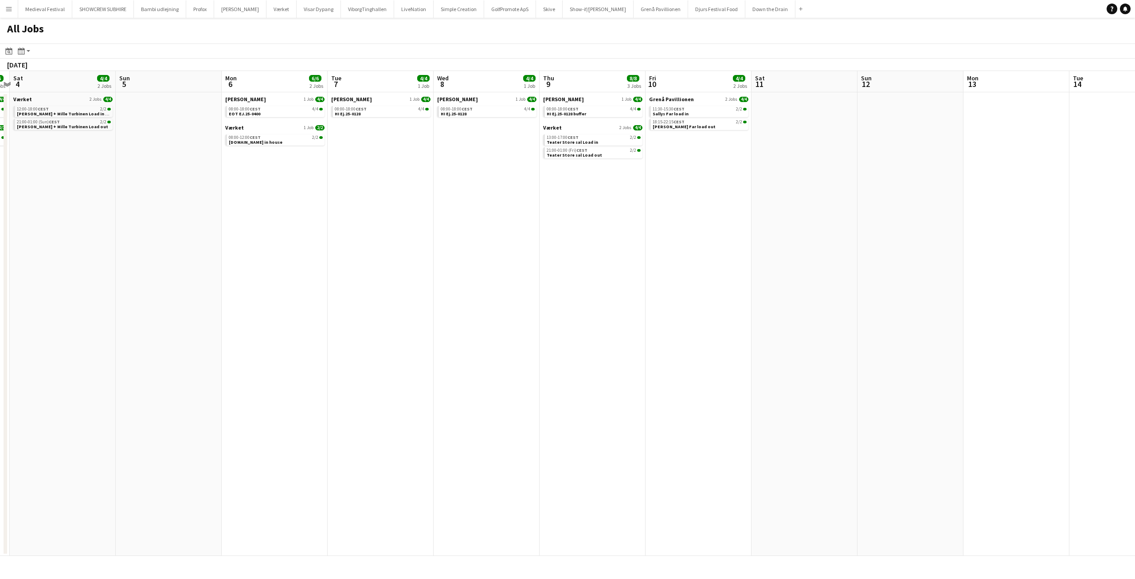
drag, startPoint x: 547, startPoint y: 229, endPoint x: 149, endPoint y: 231, distance: 397.7
click at [149, 231] on app-calendar-viewport "Wed 1 Thu 2 4/4 2 Jobs Fri 3 6/6 2 Jobs Sat 4 4/4 2 Jobs Sun 5 Mon 6 6/6 2 Jobs…" at bounding box center [567, 313] width 1135 height 485
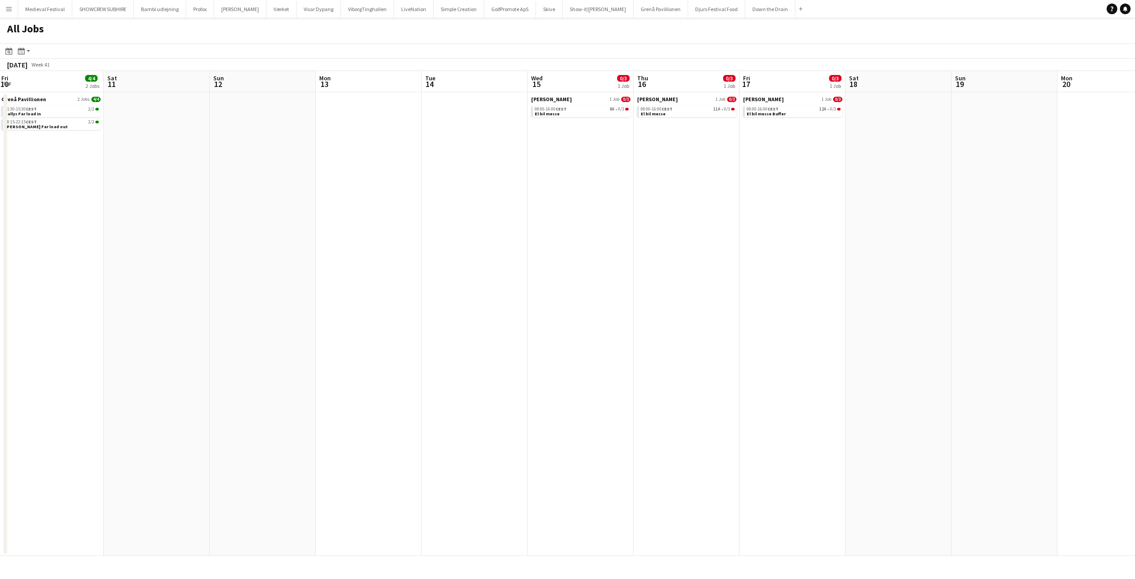
scroll to position [0, 250]
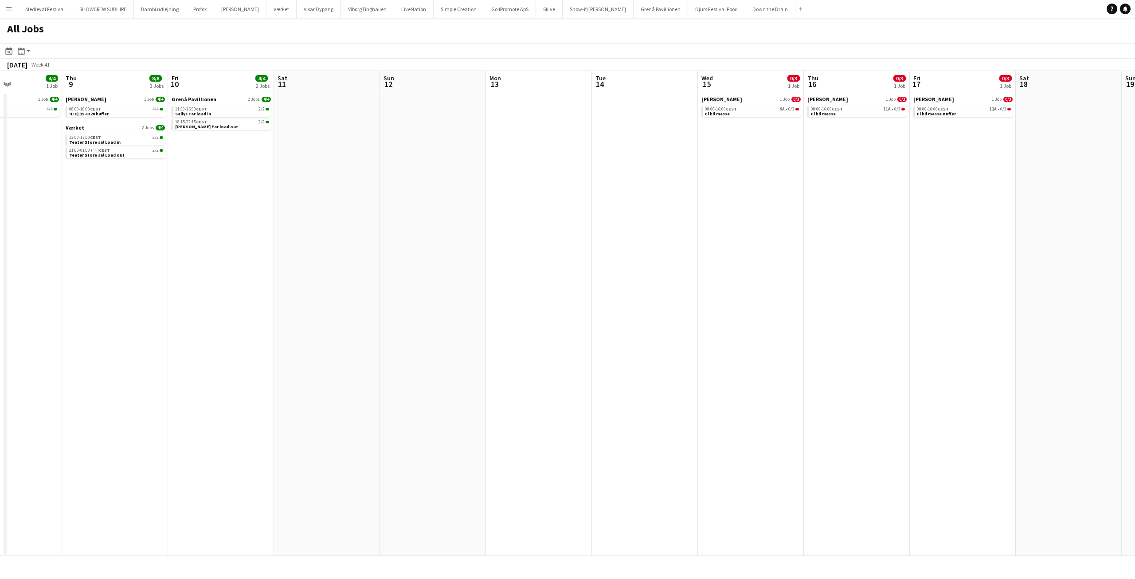
drag, startPoint x: 788, startPoint y: 212, endPoint x: 317, endPoint y: 257, distance: 473.1
click at [317, 257] on app-calendar-viewport "Mon 6 6/6 2 Jobs Tue 7 4/4 1 Job Wed 8 4/4 1 Job Thu 9 8/8 3 Jobs Fri 10 4/4 2 …" at bounding box center [567, 313] width 1135 height 485
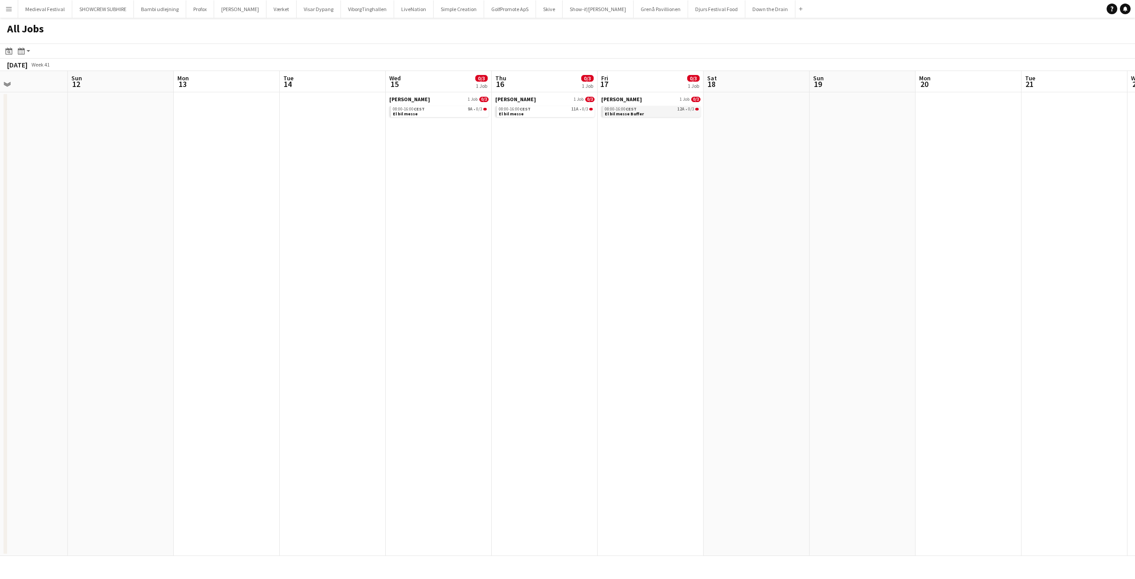
click at [659, 107] on div "08:00-16:00 CEST 12A • 0/3" at bounding box center [652, 109] width 94 height 4
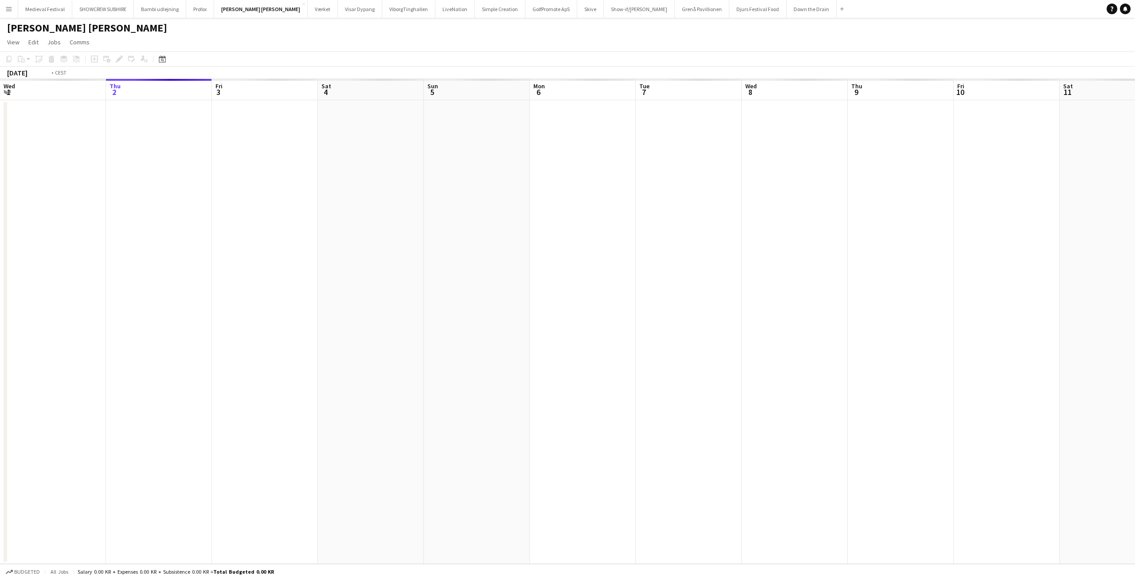
scroll to position [0, 305]
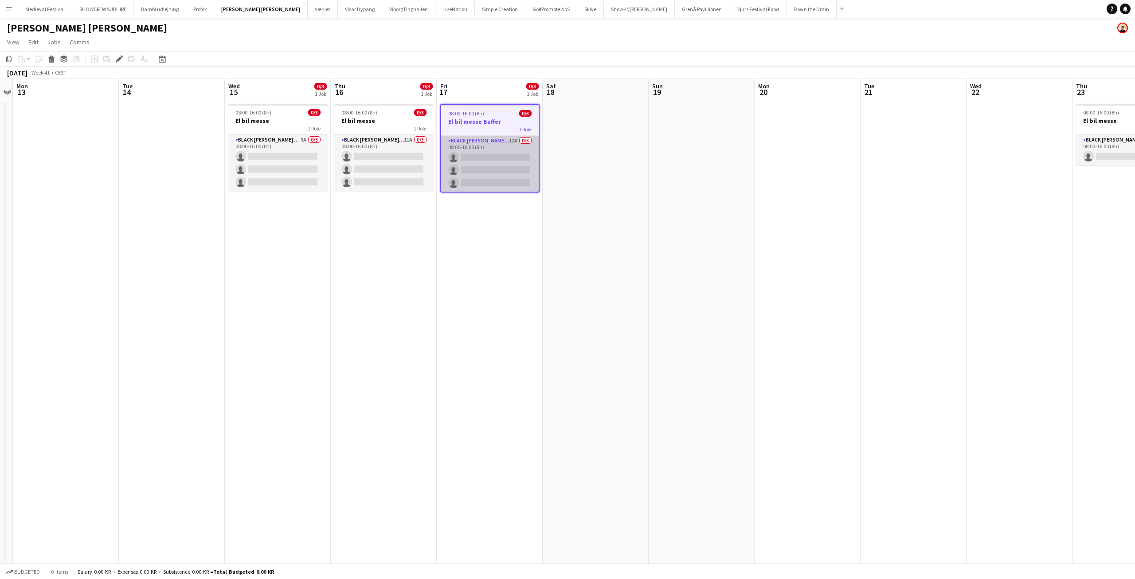
click at [499, 152] on app-card-role "Black [PERSON_NAME] Crew ([PERSON_NAME]) 12A 0/3 08:00-16:00 (8h) single-neutra…" at bounding box center [490, 164] width 98 height 56
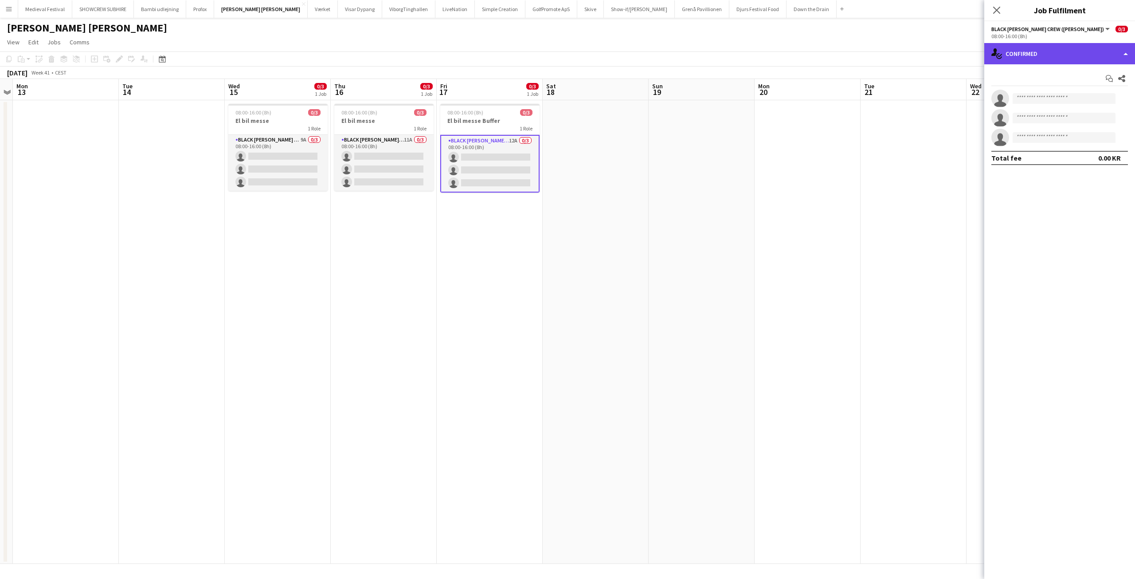
click at [1034, 52] on div "single-neutral-actions-check-2 Confirmed" at bounding box center [1059, 53] width 151 height 21
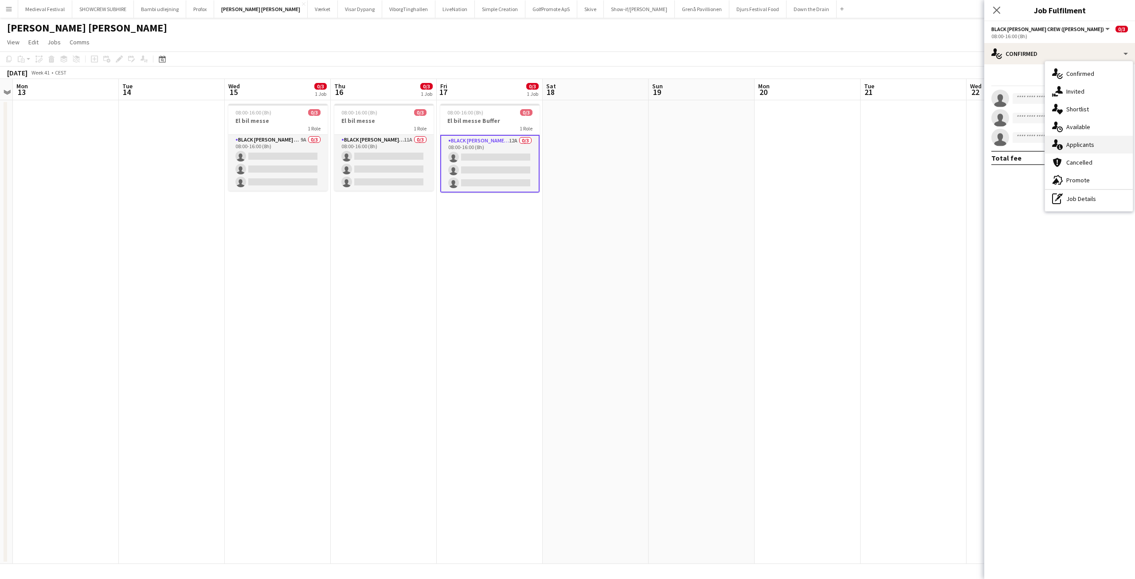
click at [1079, 145] on span "Applicants" at bounding box center [1080, 145] width 28 height 8
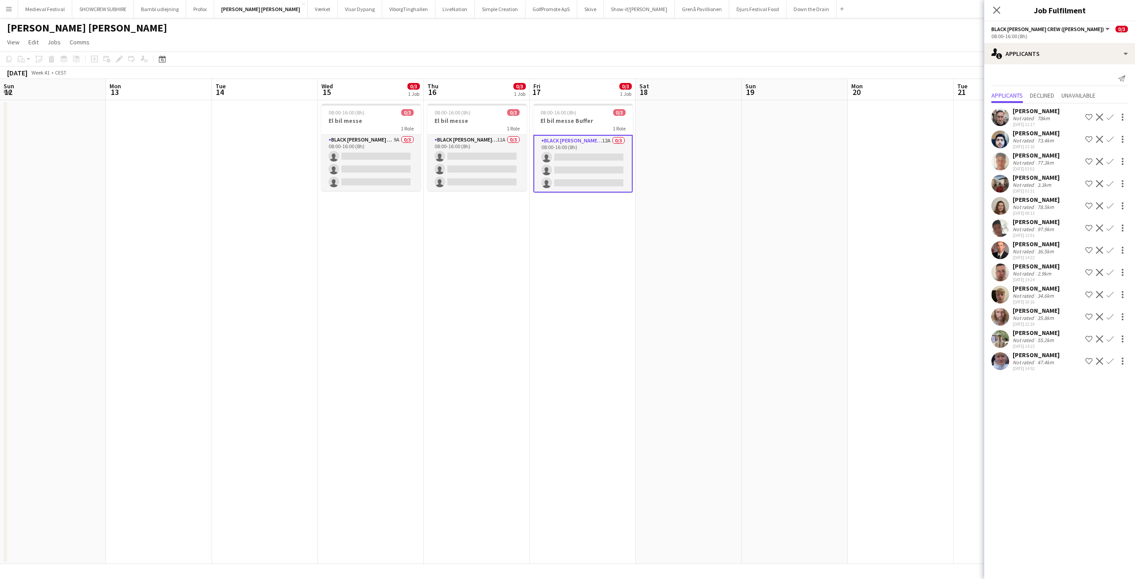
scroll to position [0, 216]
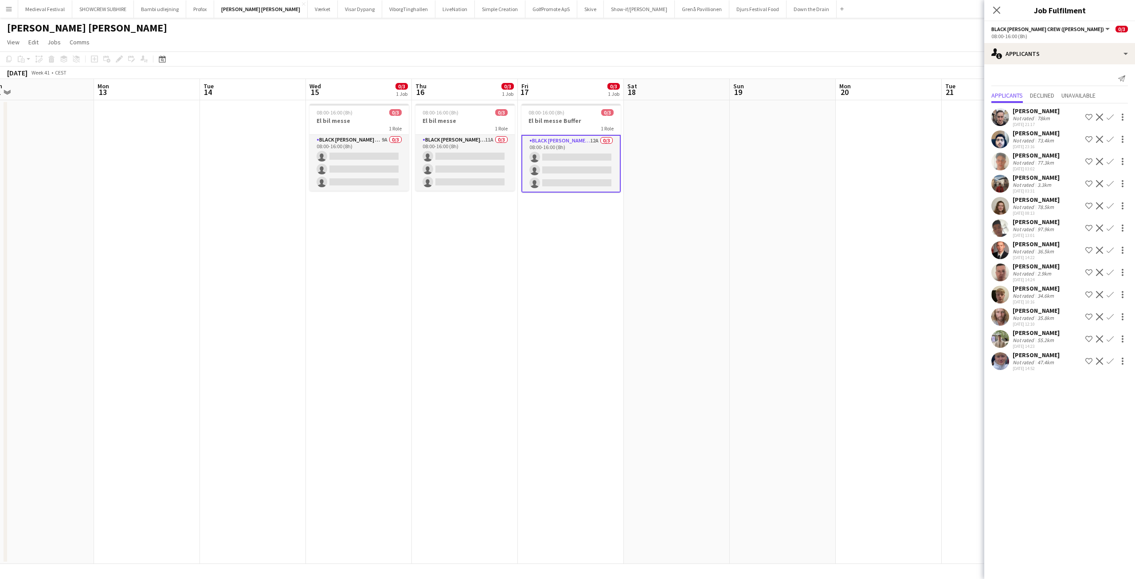
drag, startPoint x: 322, startPoint y: 235, endPoint x: 506, endPoint y: 220, distance: 184.6
click at [506, 267] on app-calendar-viewport "Fri 10 Sat 11 Sun 12 Mon 13 Tue 14 Wed 15 0/3 1 Job Thu 16 0/3 1 Job Fri 17 0/3…" at bounding box center [567, 321] width 1135 height 485
